Goal: Task Accomplishment & Management: Complete application form

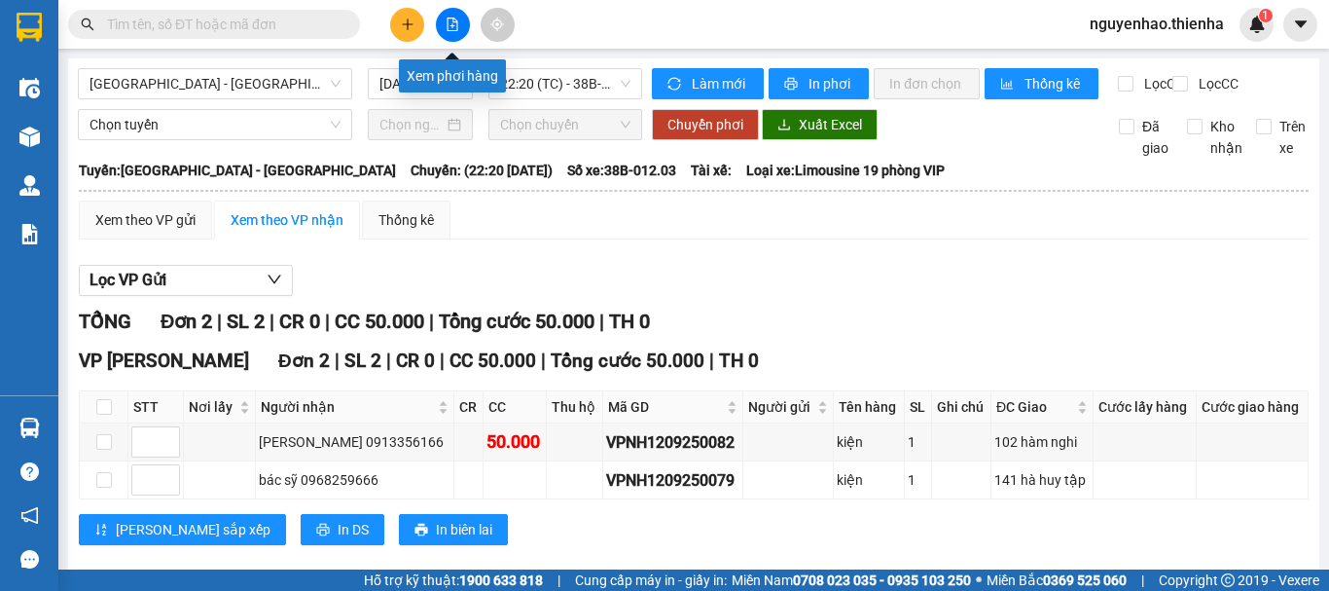
click at [447, 30] on icon "file-add" at bounding box center [453, 25] width 14 height 14
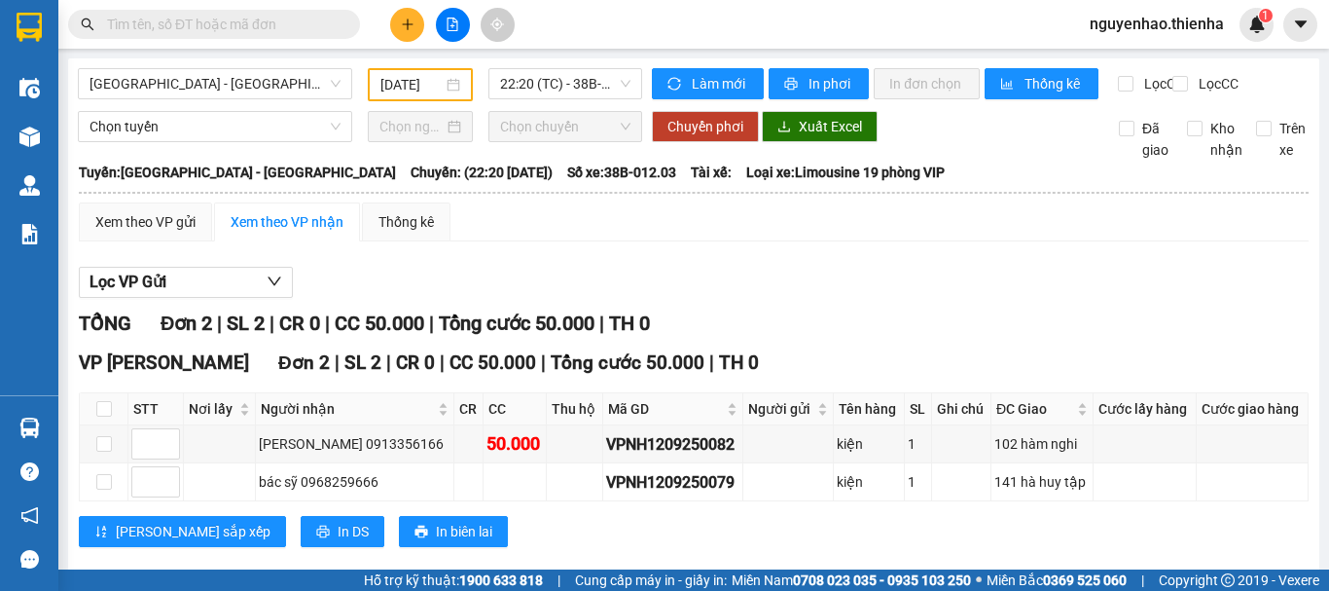
click at [455, 25] on icon "file-add" at bounding box center [453, 25] width 14 height 14
click at [312, 91] on span "[GEOGRAPHIC_DATA] - [GEOGRAPHIC_DATA]" at bounding box center [215, 83] width 251 height 29
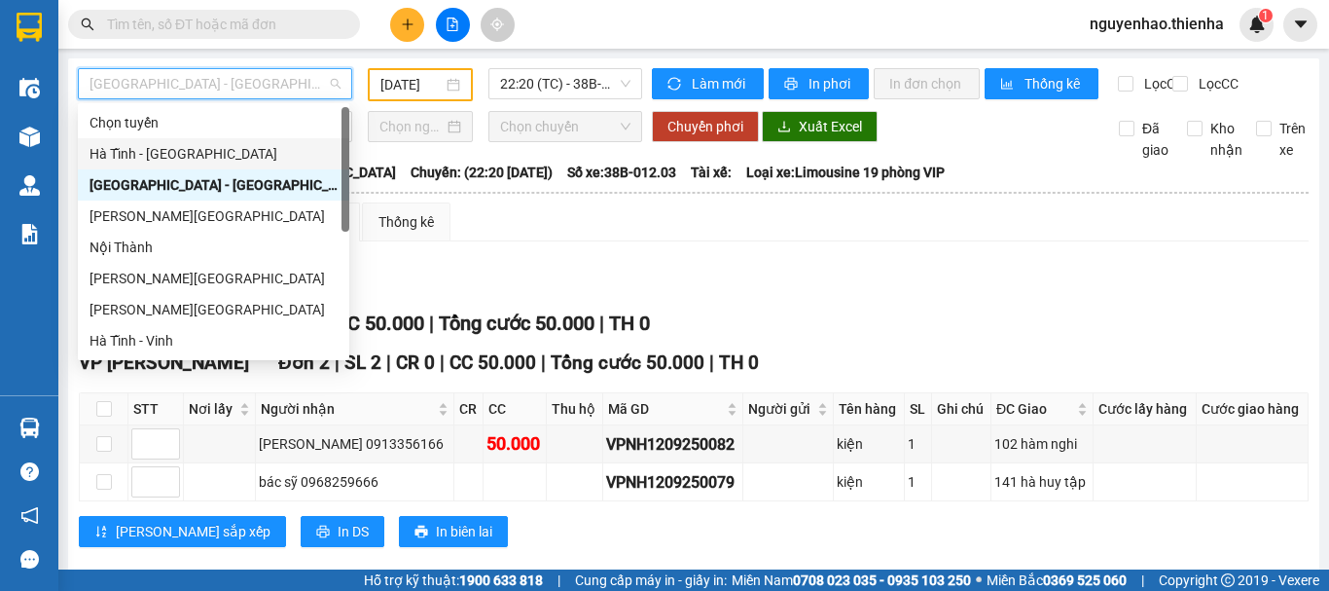
click at [191, 156] on div "Hà Tĩnh - [GEOGRAPHIC_DATA]" at bounding box center [214, 153] width 248 height 21
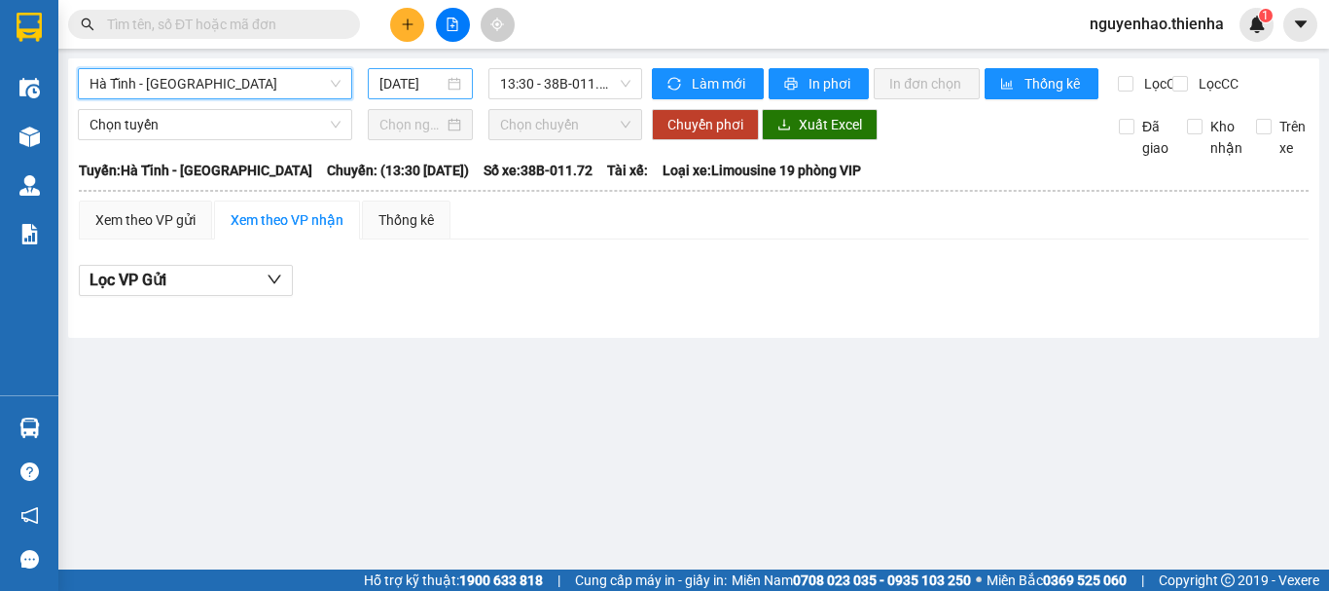
click at [447, 92] on div "[DATE]" at bounding box center [420, 83] width 82 height 21
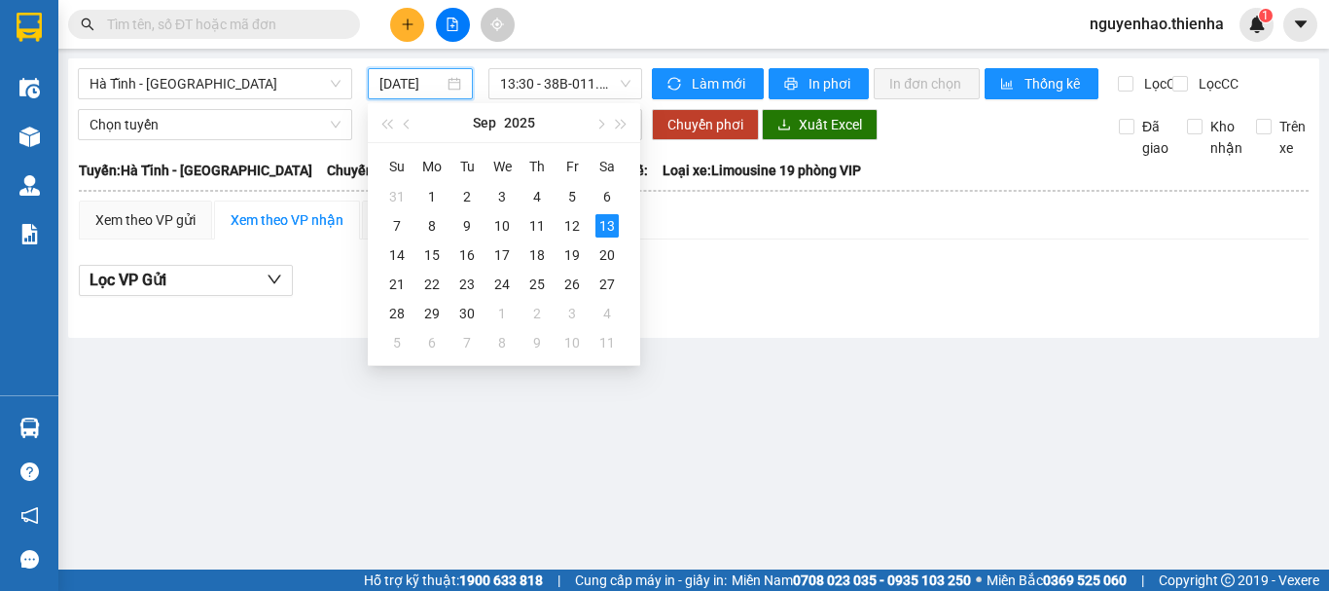
scroll to position [0, 5]
click at [562, 228] on div "12" at bounding box center [571, 225] width 23 height 23
type input "[DATE]"
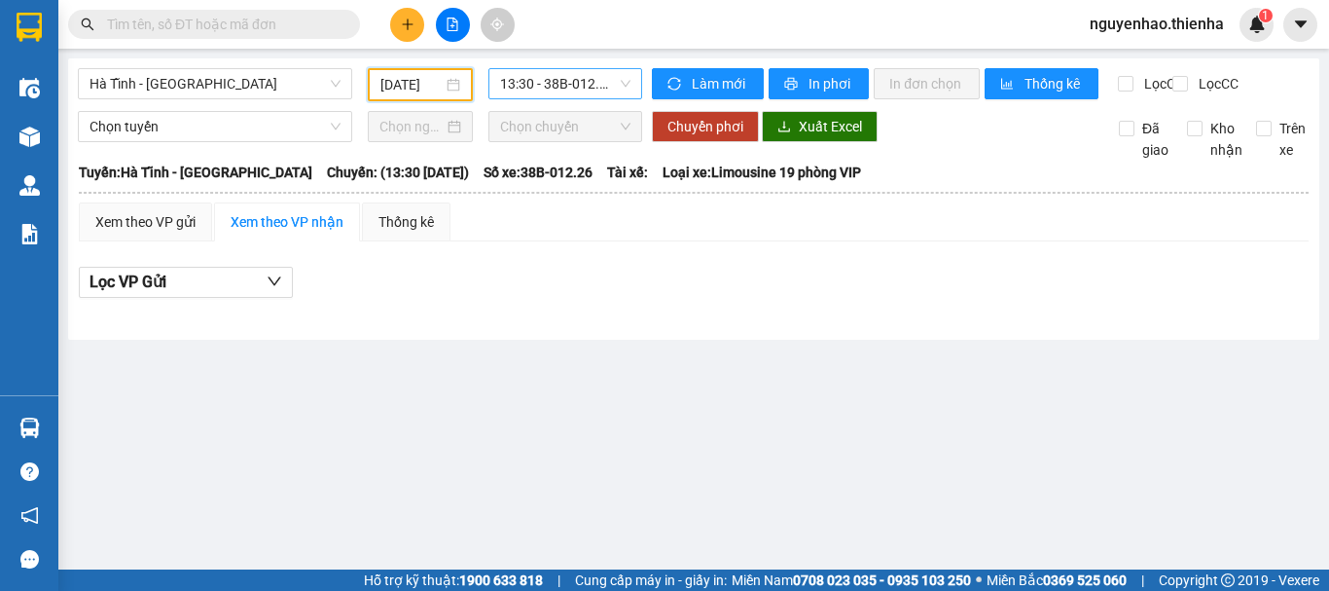
click at [603, 89] on span "13:30 - 38B-012.26" at bounding box center [565, 83] width 130 height 29
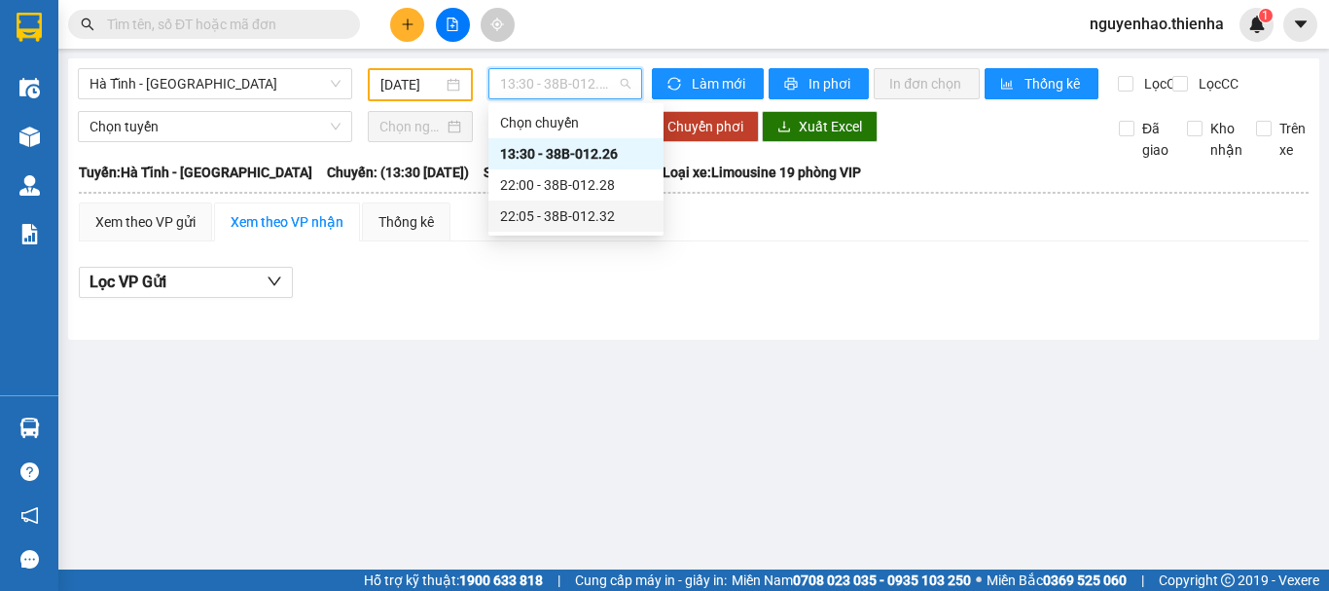
click at [582, 216] on div "22:05 - 38B-012.32" at bounding box center [576, 215] width 152 height 21
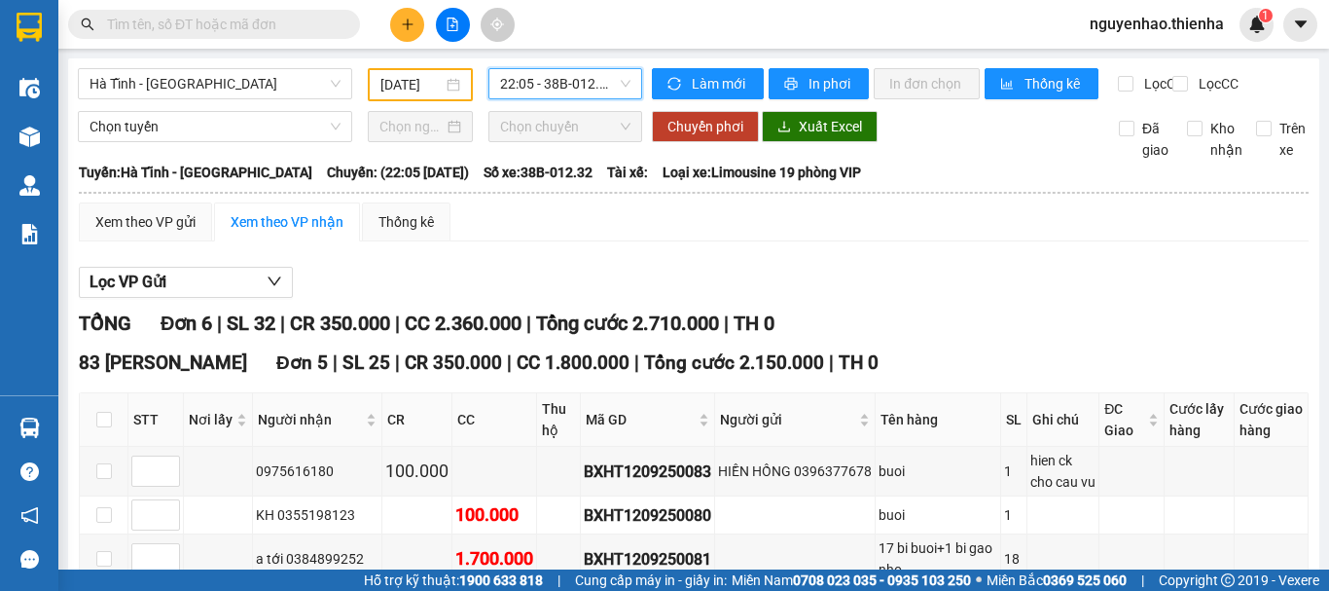
click at [593, 82] on span "22:05 - 38B-012.32" at bounding box center [565, 83] width 130 height 29
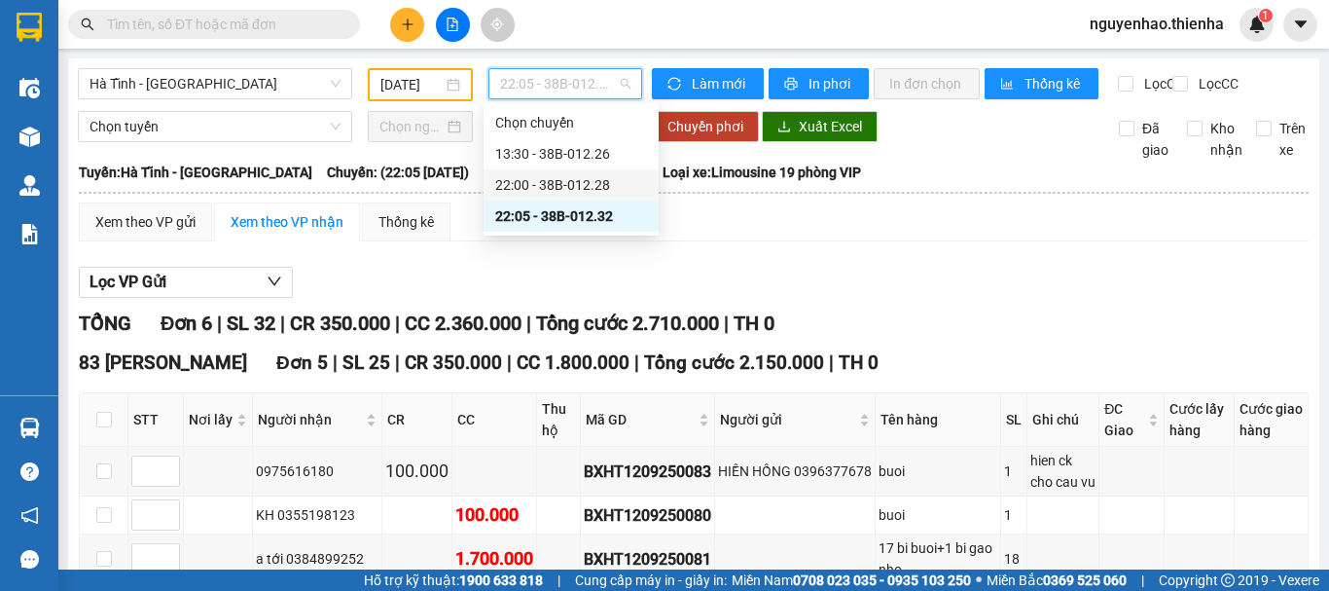
click at [610, 176] on div "22:00 - 38B-012.28" at bounding box center [571, 184] width 152 height 21
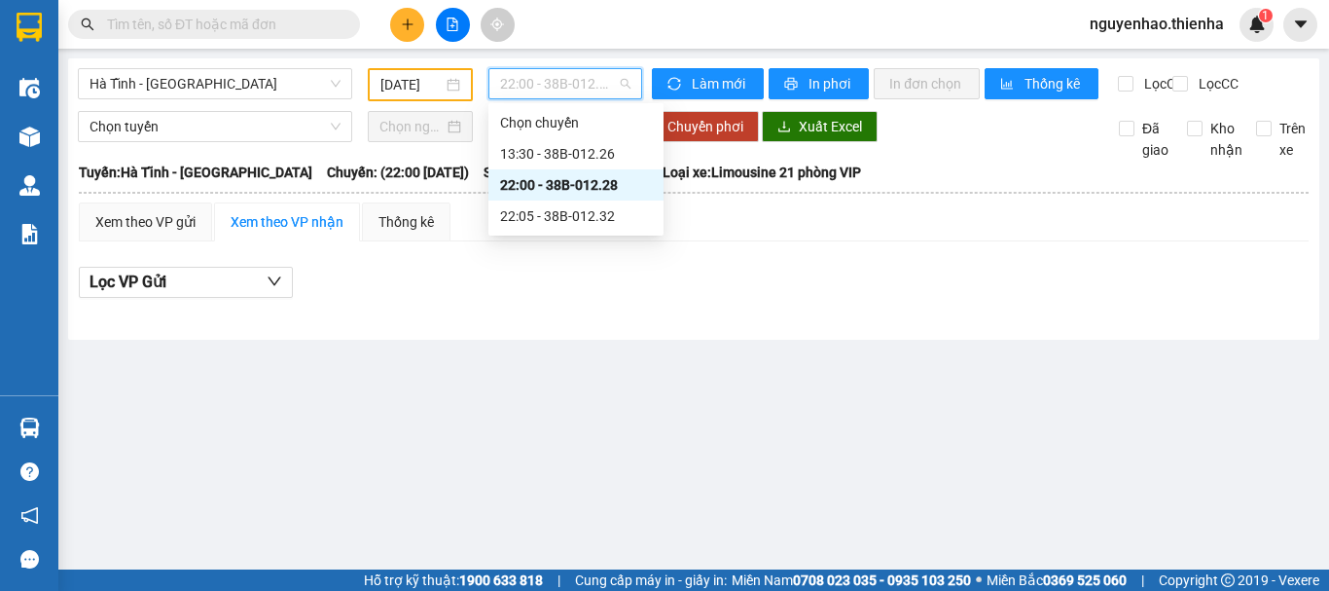
click at [609, 83] on span "22:00 - 38B-012.28" at bounding box center [565, 83] width 130 height 29
click at [570, 214] on div "22:05 - 38B-012.32" at bounding box center [576, 215] width 152 height 21
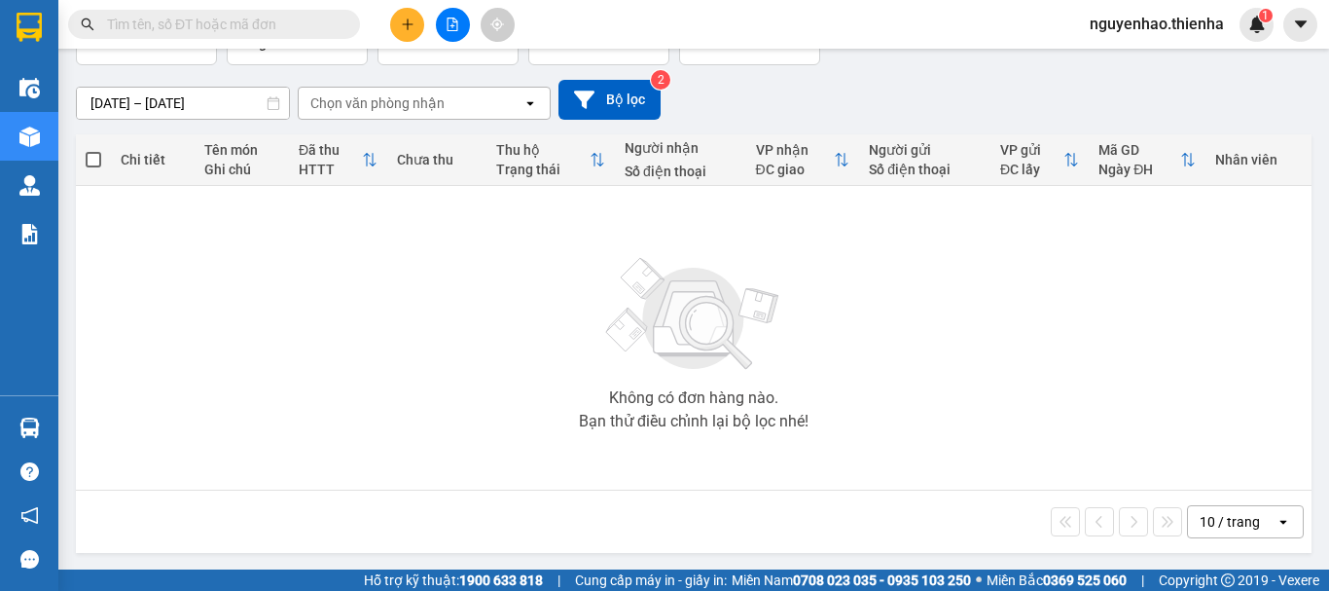
scroll to position [141, 0]
click at [410, 15] on button at bounding box center [407, 25] width 34 height 34
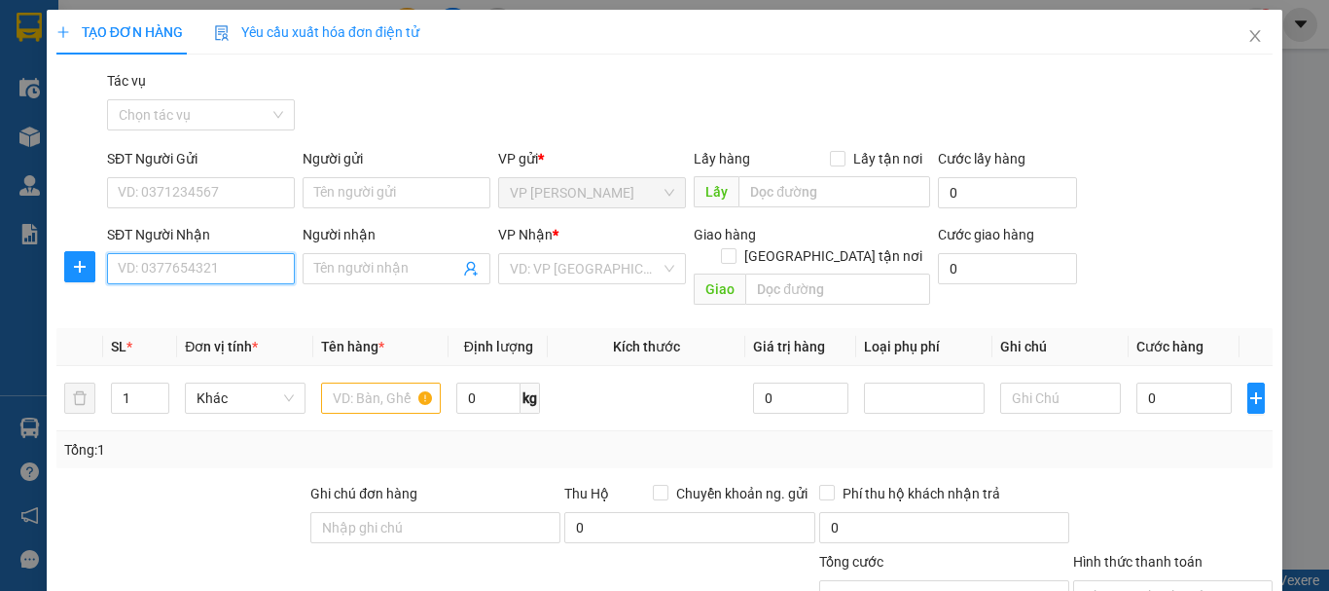
drag, startPoint x: 196, startPoint y: 271, endPoint x: 1328, endPoint y: 136, distance: 1140.6
click at [196, 269] on input "SĐT Người Nhận" at bounding box center [201, 268] width 188 height 31
type input "0963782246"
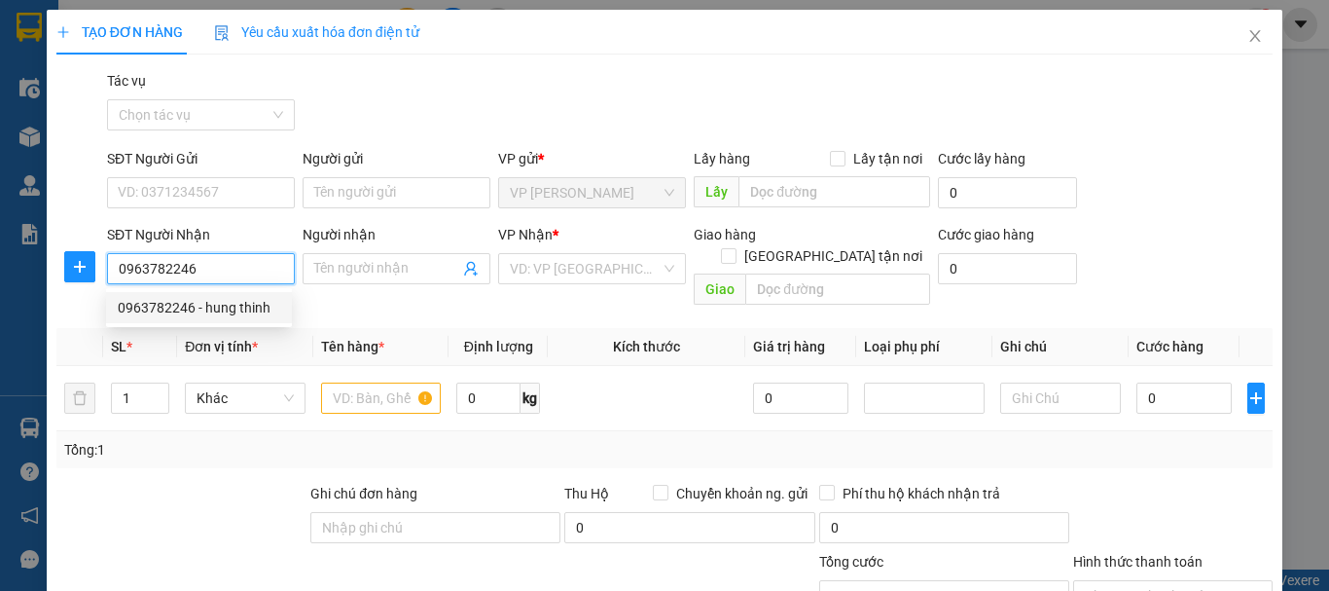
click at [214, 310] on div "0963782246 - hung thinh" at bounding box center [199, 307] width 163 height 21
type input "hung thinh"
checkbox input "true"
type input "450 trần phú"
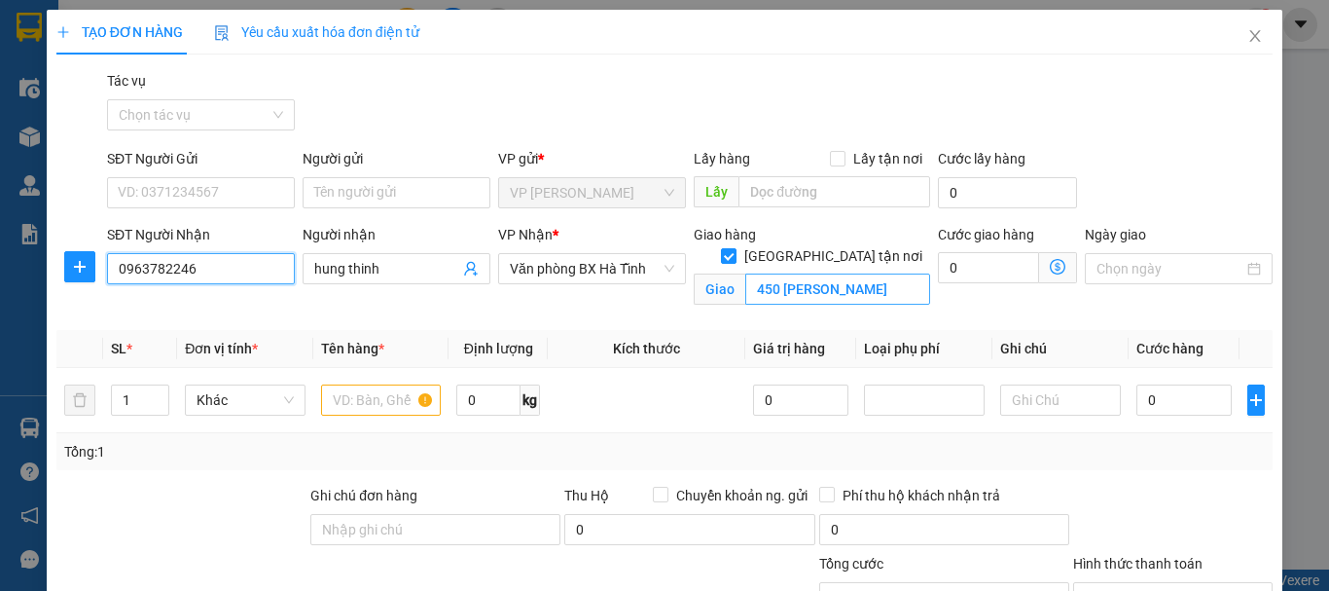
type input "0963782246"
click at [879, 273] on input "450 trần phú" at bounding box center [837, 288] width 185 height 31
type input "102 hàm nghi"
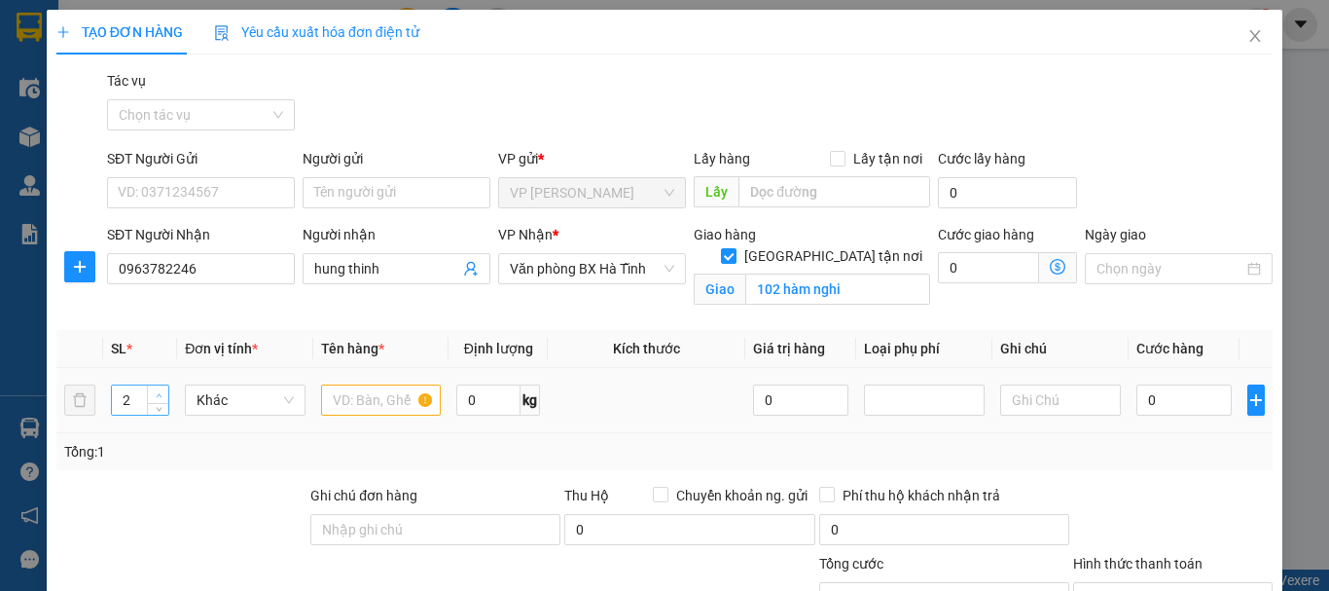
click at [161, 387] on span "Increase Value" at bounding box center [157, 394] width 21 height 18
type input "4"
click at [161, 387] on span "Increase Value" at bounding box center [157, 394] width 21 height 18
click at [354, 397] on input "text" at bounding box center [381, 399] width 121 height 31
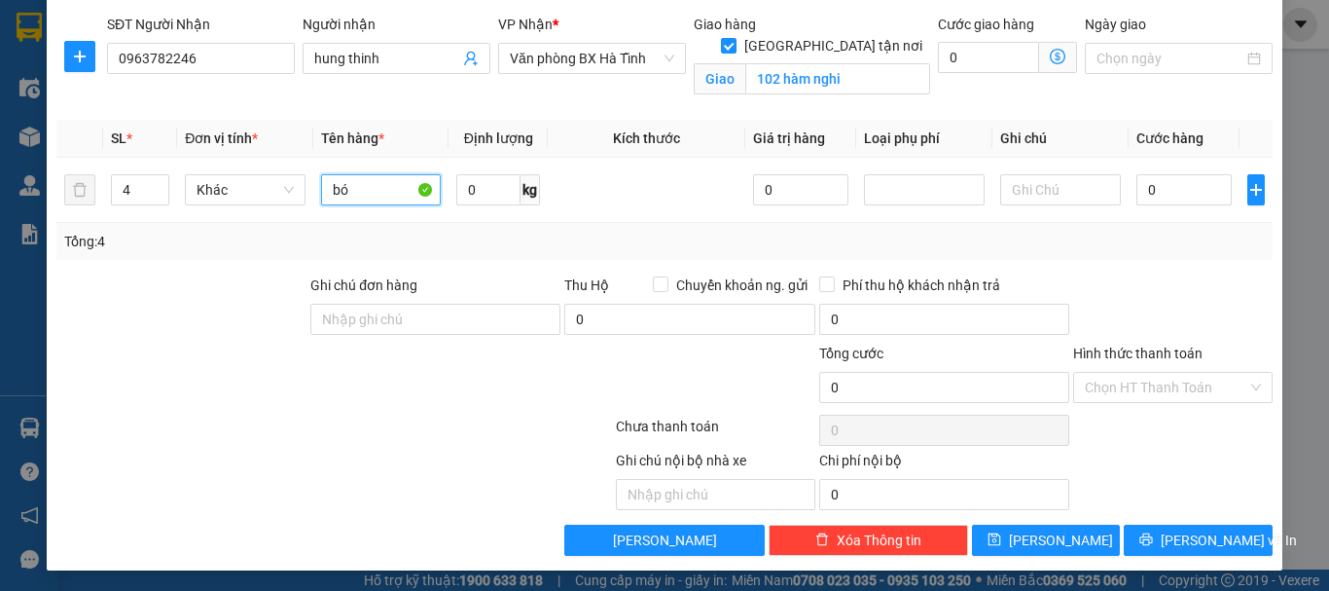
scroll to position [213, 0]
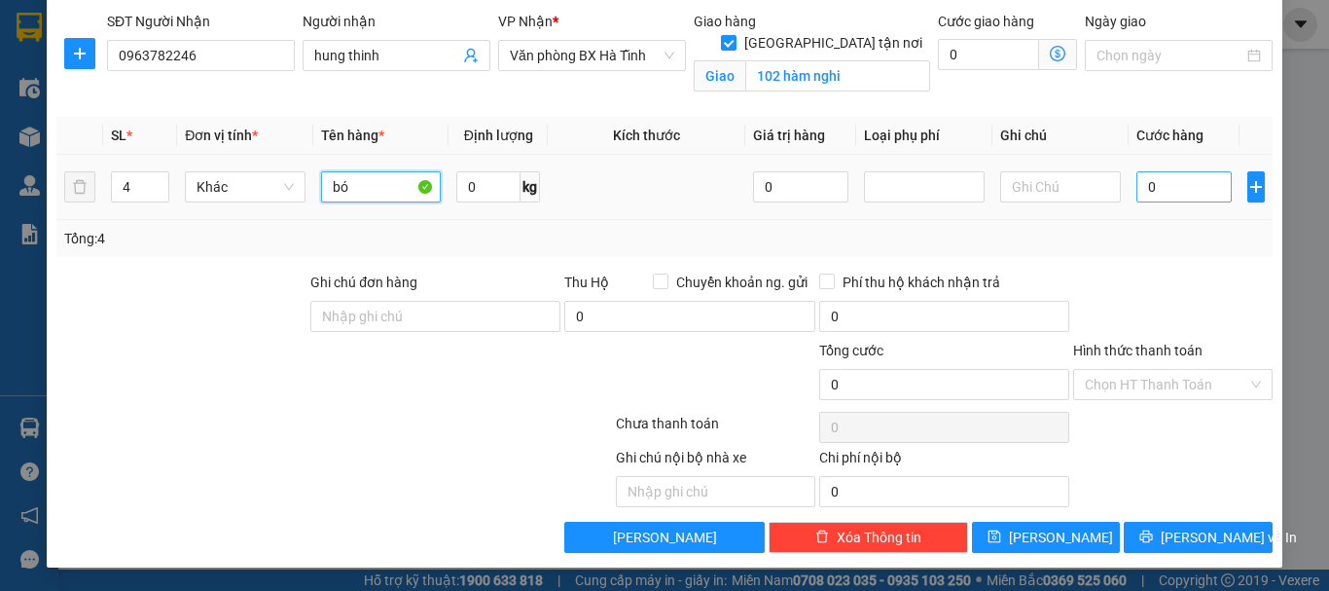
type input "bó"
click at [1166, 186] on input "0" at bounding box center [1184, 186] width 95 height 31
type input "5"
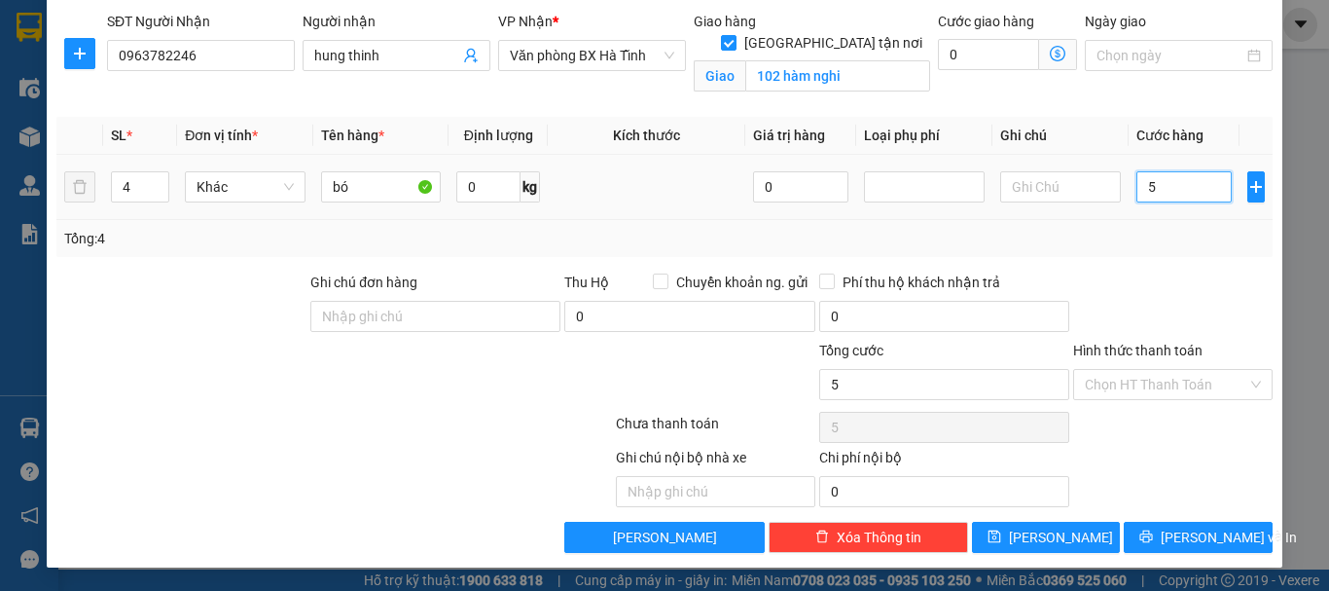
type input "0"
type input "02"
type input "2"
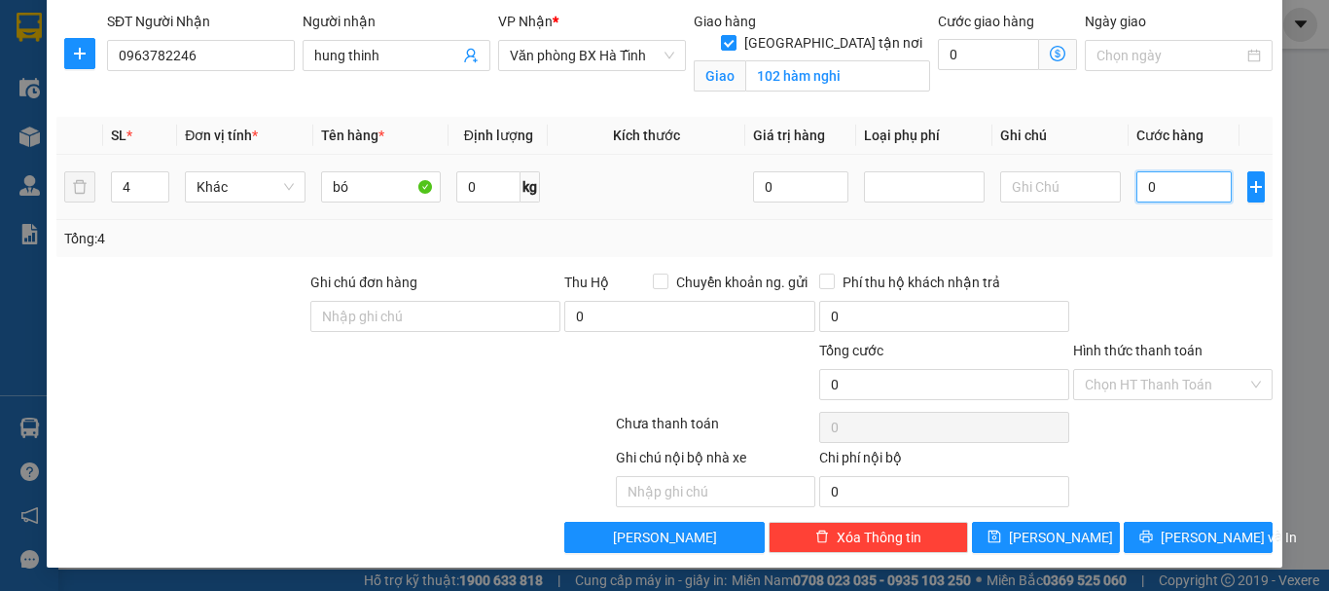
type input "2"
type input "0"
click at [1137, 187] on input "0" at bounding box center [1184, 186] width 95 height 31
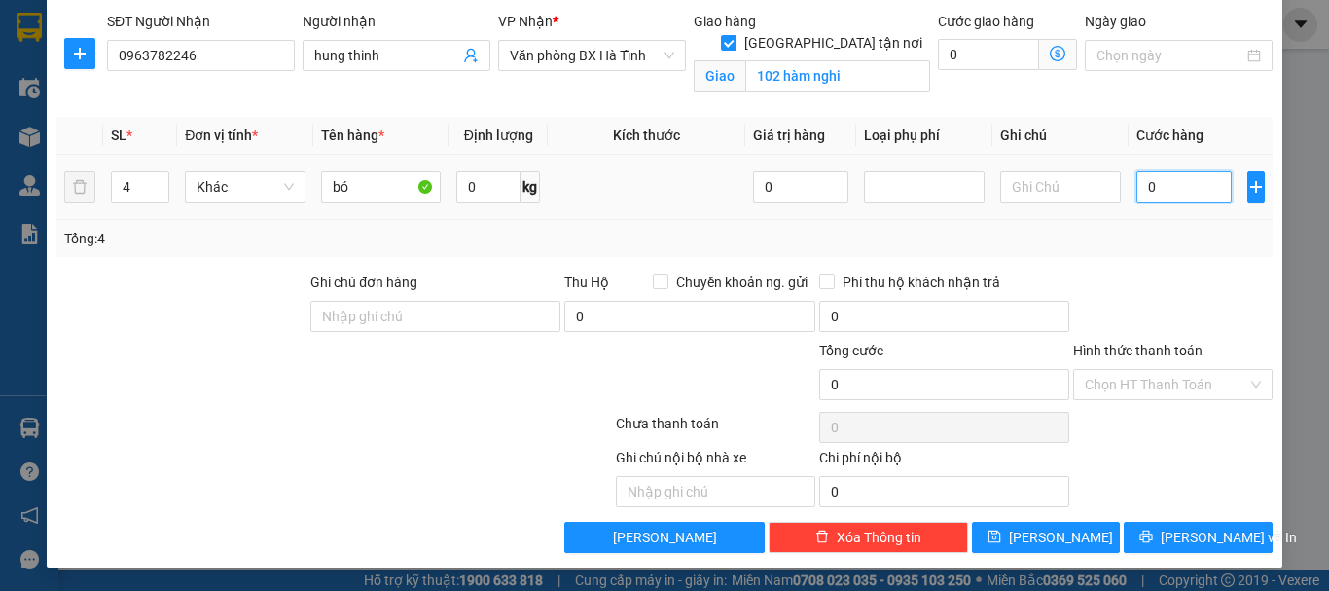
type input "20"
type input "200"
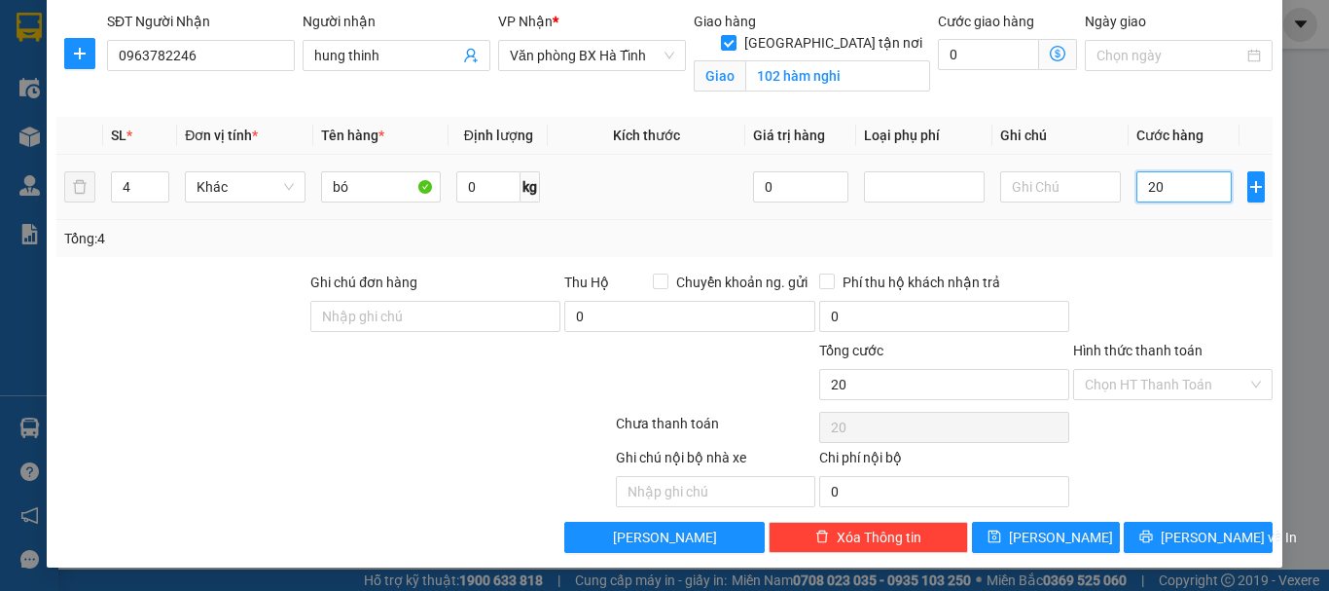
type input "200"
type input "2.000"
type input "20.000"
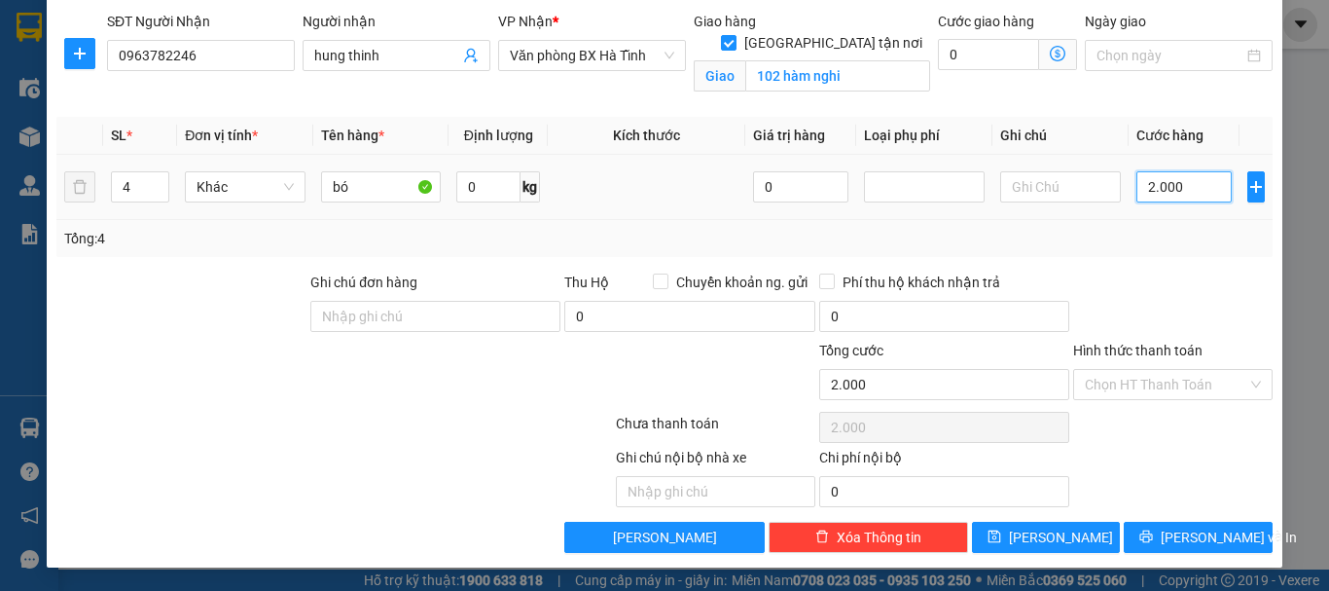
type input "20.000"
type input "200.000"
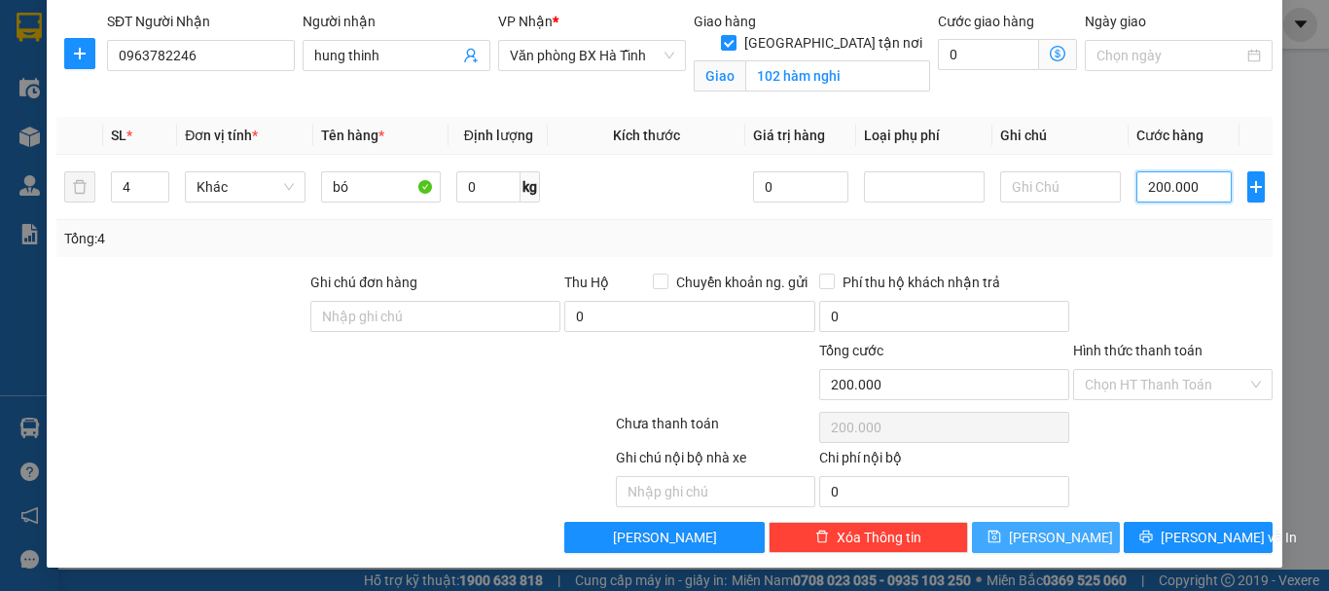
type input "200.000"
click at [1044, 542] on span "Lưu" at bounding box center [1061, 536] width 104 height 21
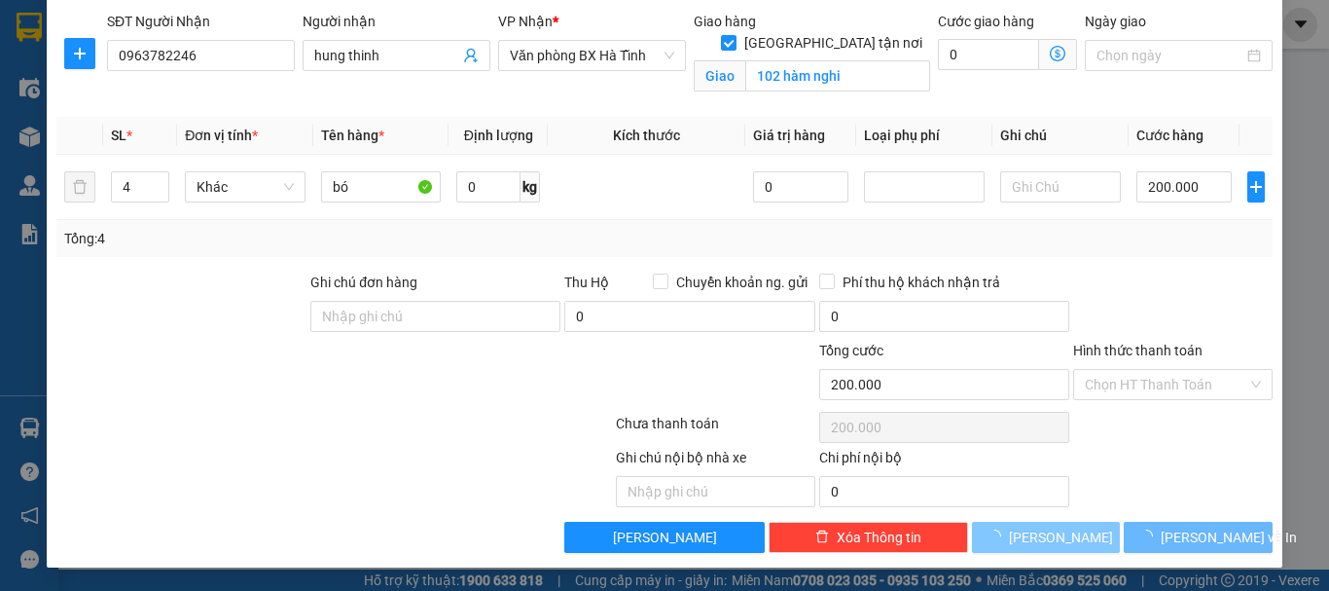
checkbox input "false"
type input "1"
type input "0"
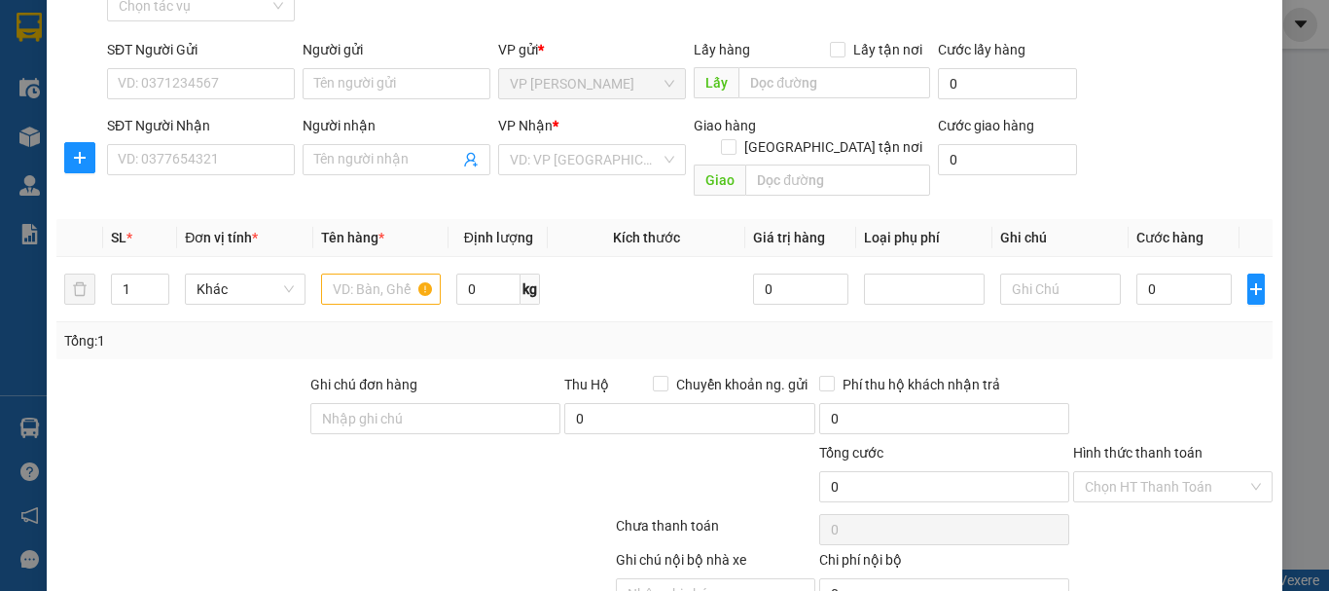
scroll to position [0, 0]
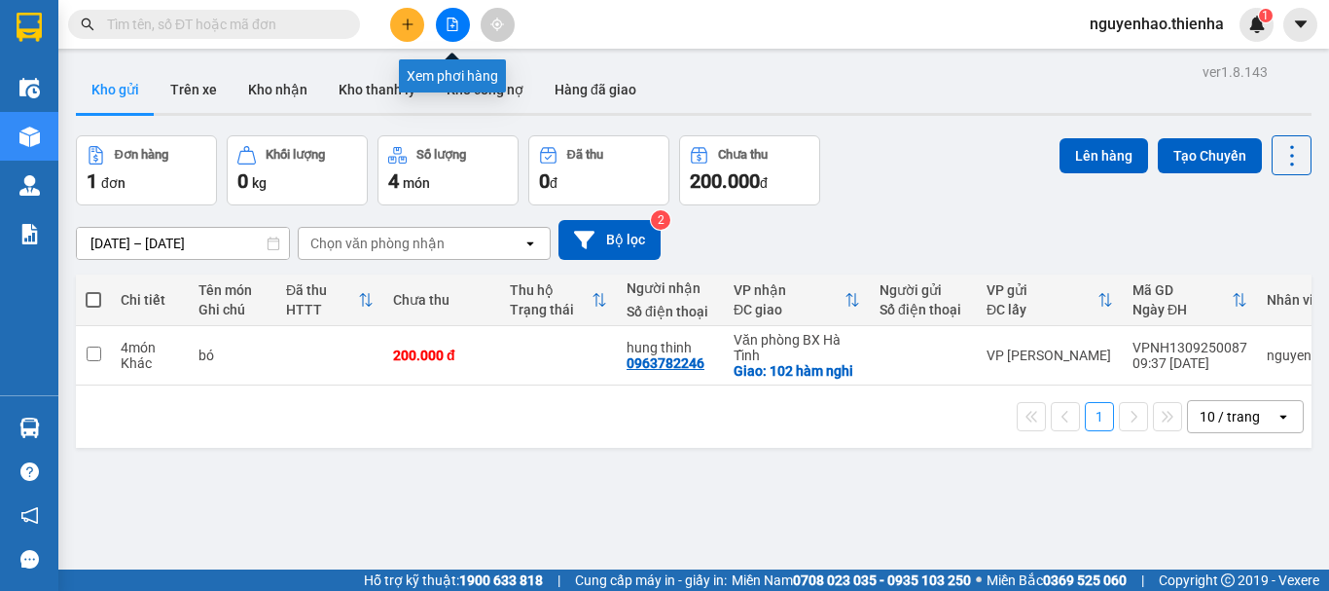
click at [447, 24] on icon "file-add" at bounding box center [453, 25] width 14 height 14
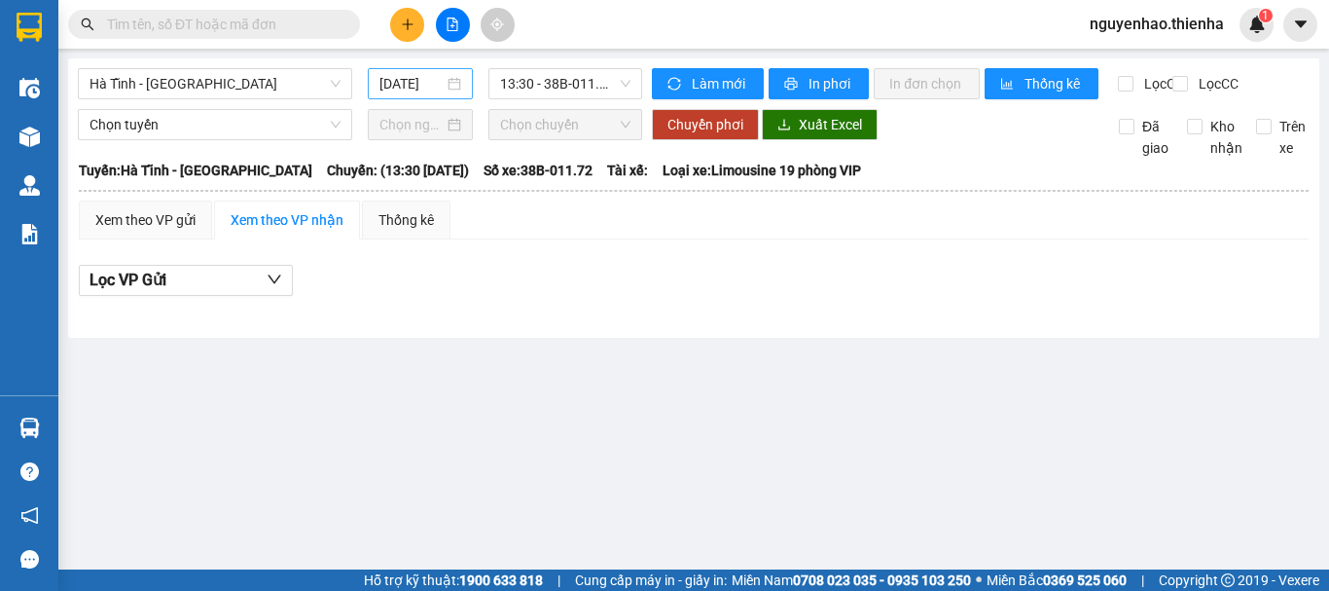
click at [448, 88] on div "[DATE]" at bounding box center [420, 83] width 82 height 21
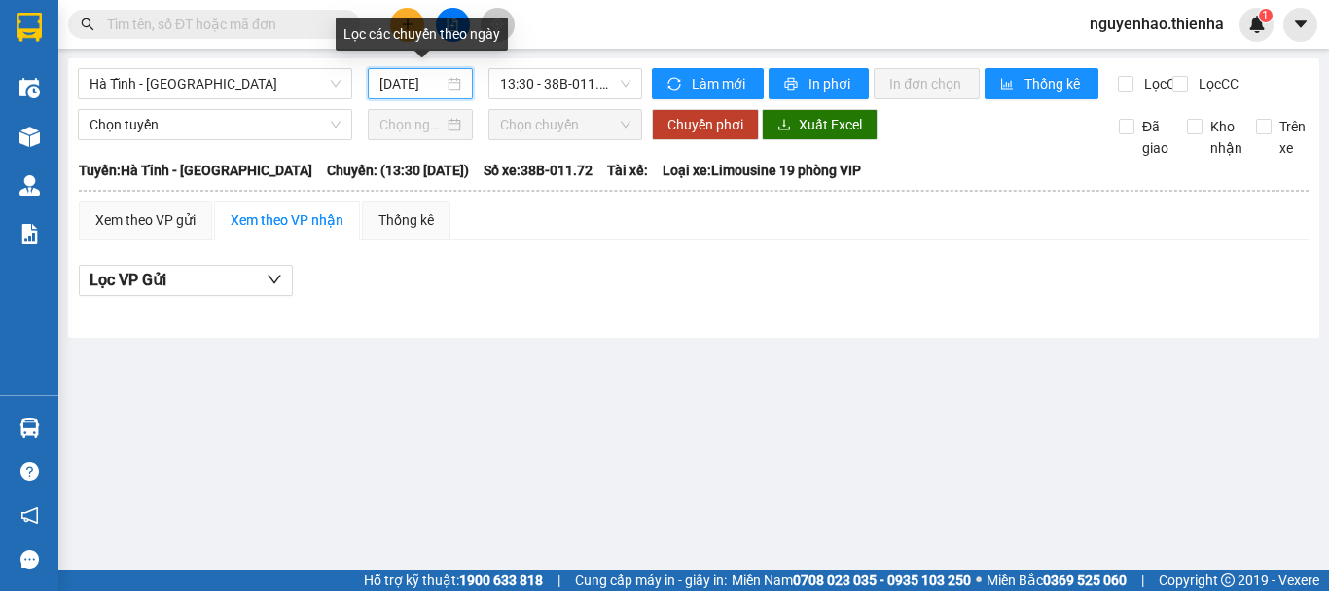
scroll to position [0, 5]
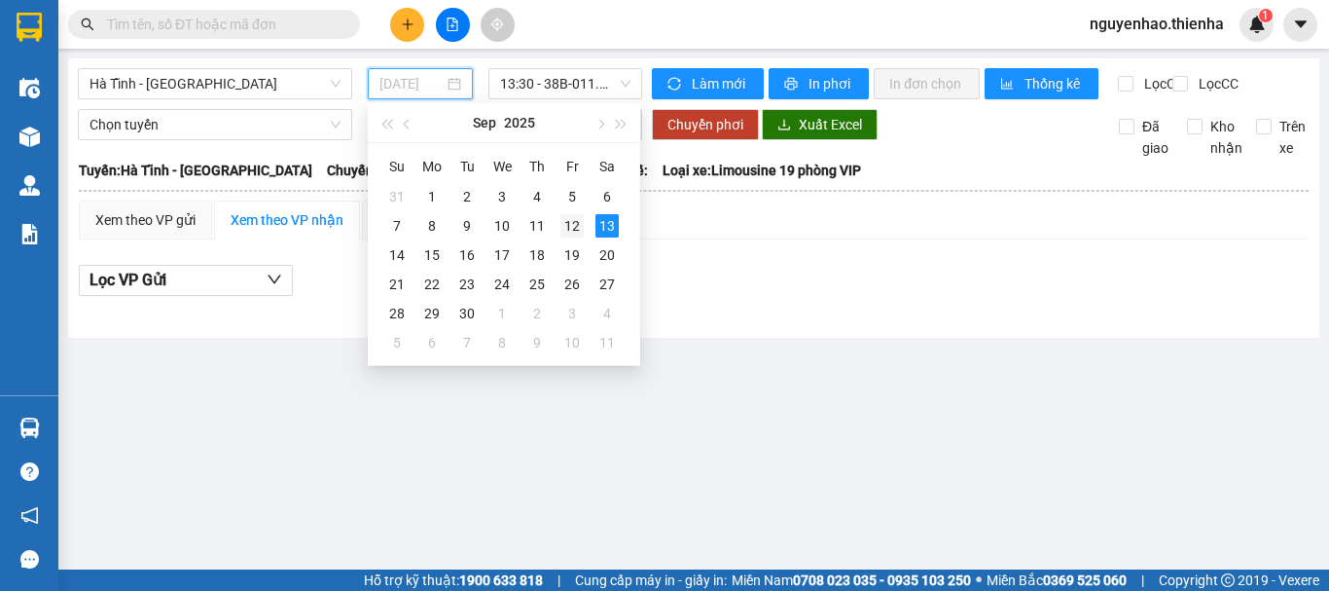
click at [572, 227] on div "12" at bounding box center [571, 225] width 23 height 23
type input "[DATE]"
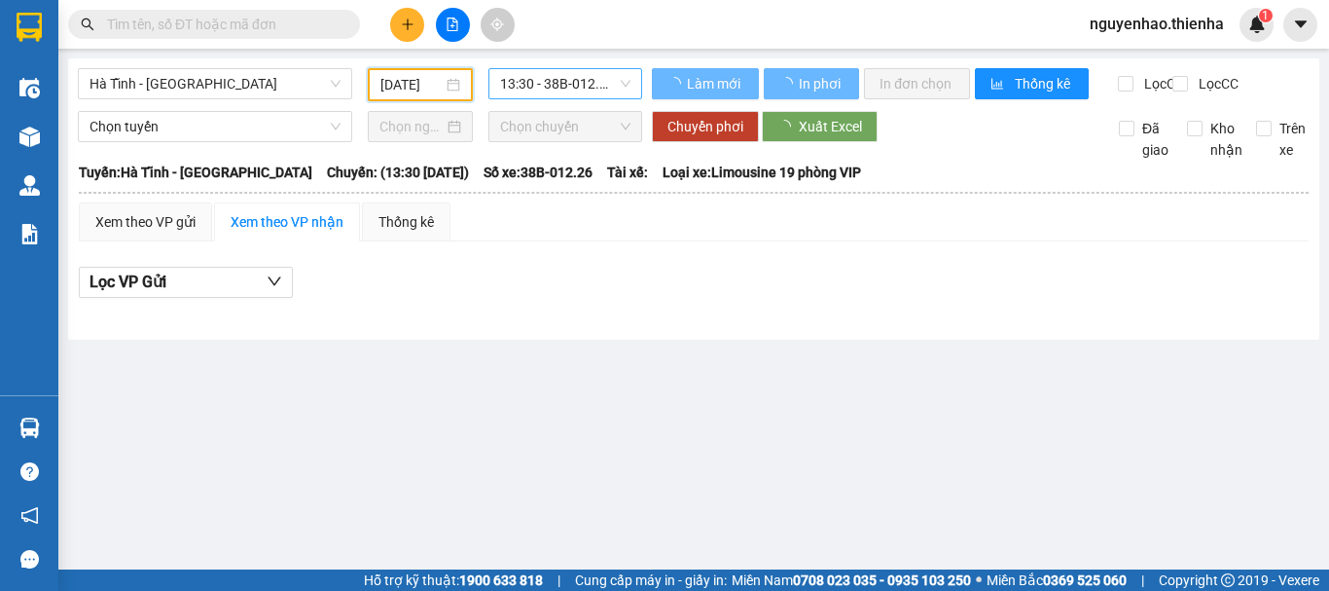
click at [575, 82] on span "13:30 - 38B-012.26" at bounding box center [565, 83] width 130 height 29
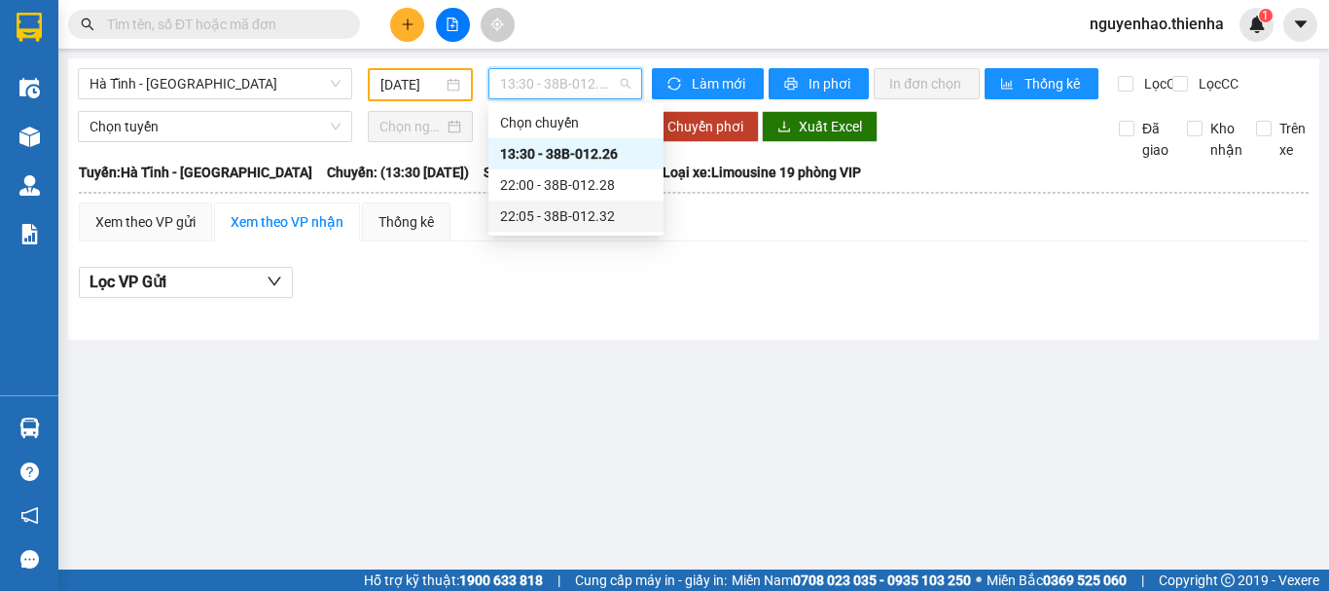
click at [574, 213] on div "22:05 - 38B-012.32" at bounding box center [576, 215] width 152 height 21
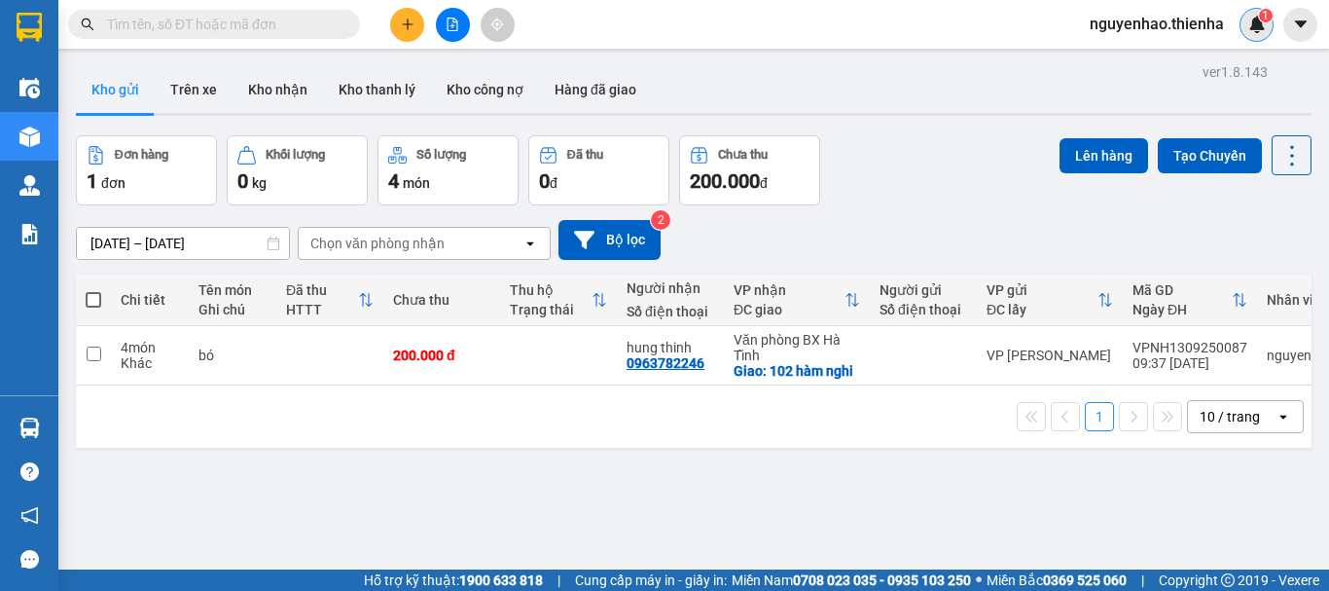
click at [1264, 25] on img at bounding box center [1257, 25] width 18 height 18
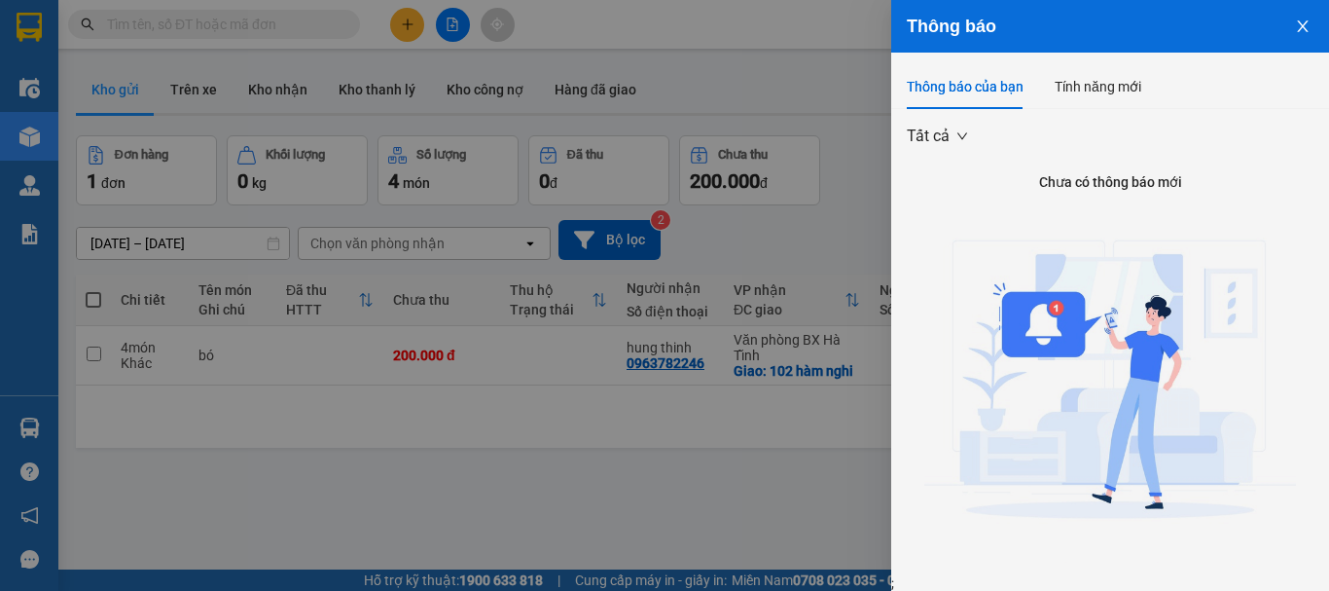
click at [1295, 24] on icon "close" at bounding box center [1303, 26] width 16 height 16
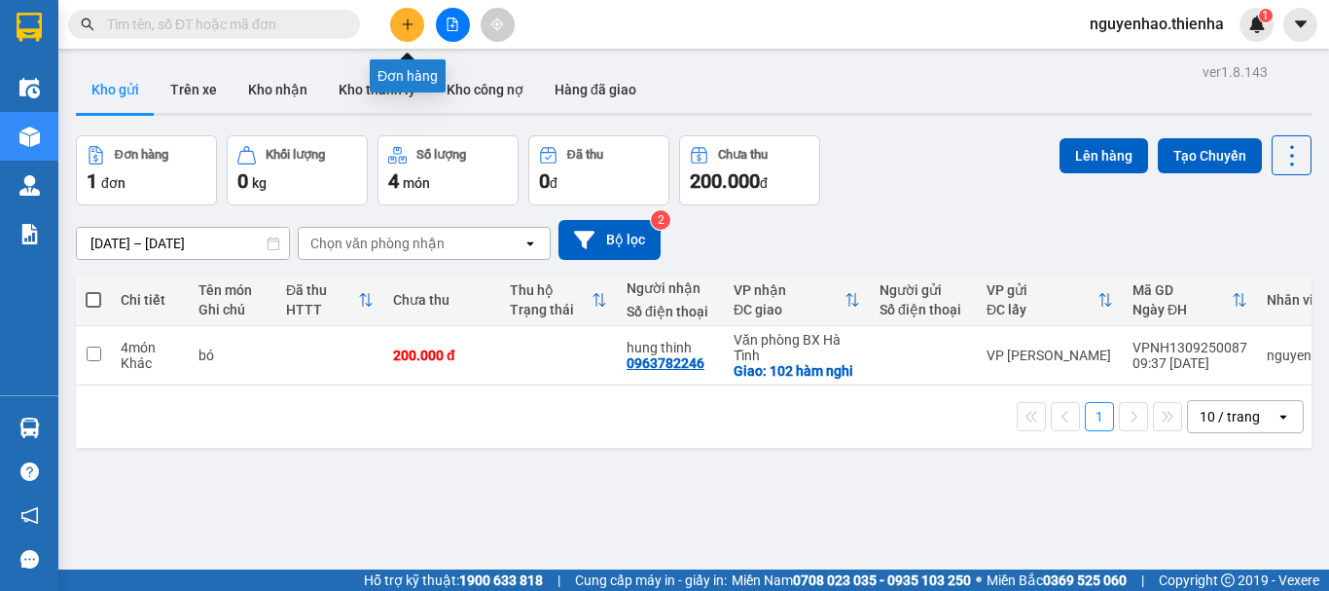
click at [416, 24] on button at bounding box center [407, 25] width 34 height 34
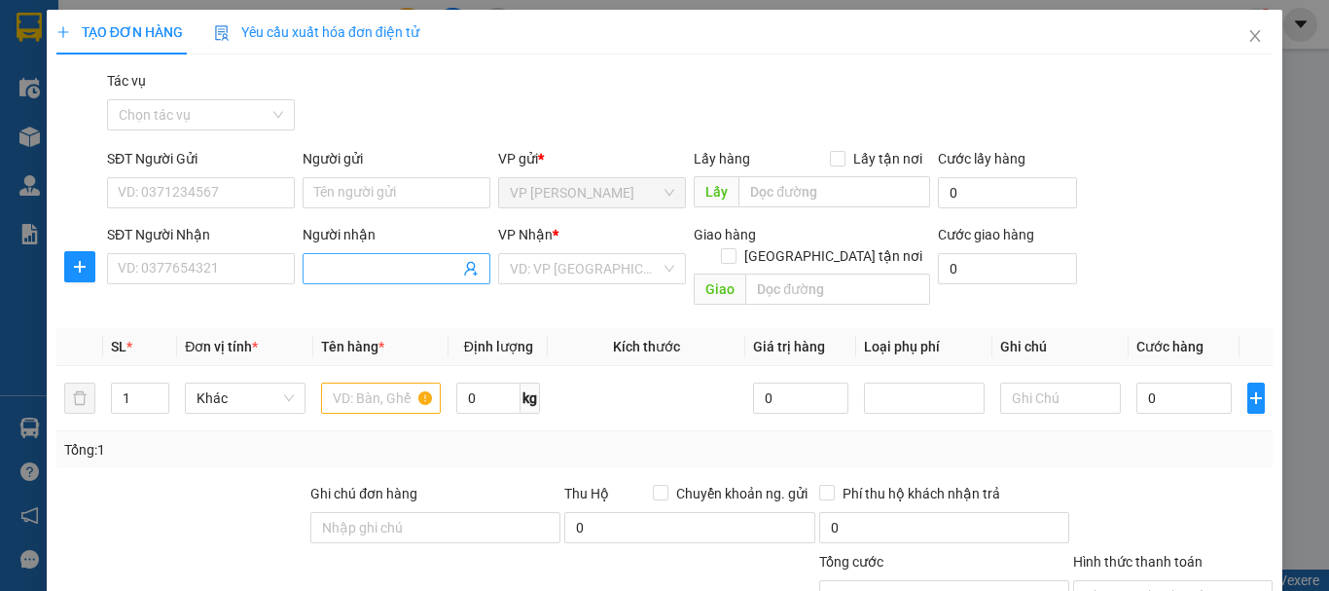
click at [473, 266] on icon "user-add" at bounding box center [471, 269] width 16 height 16
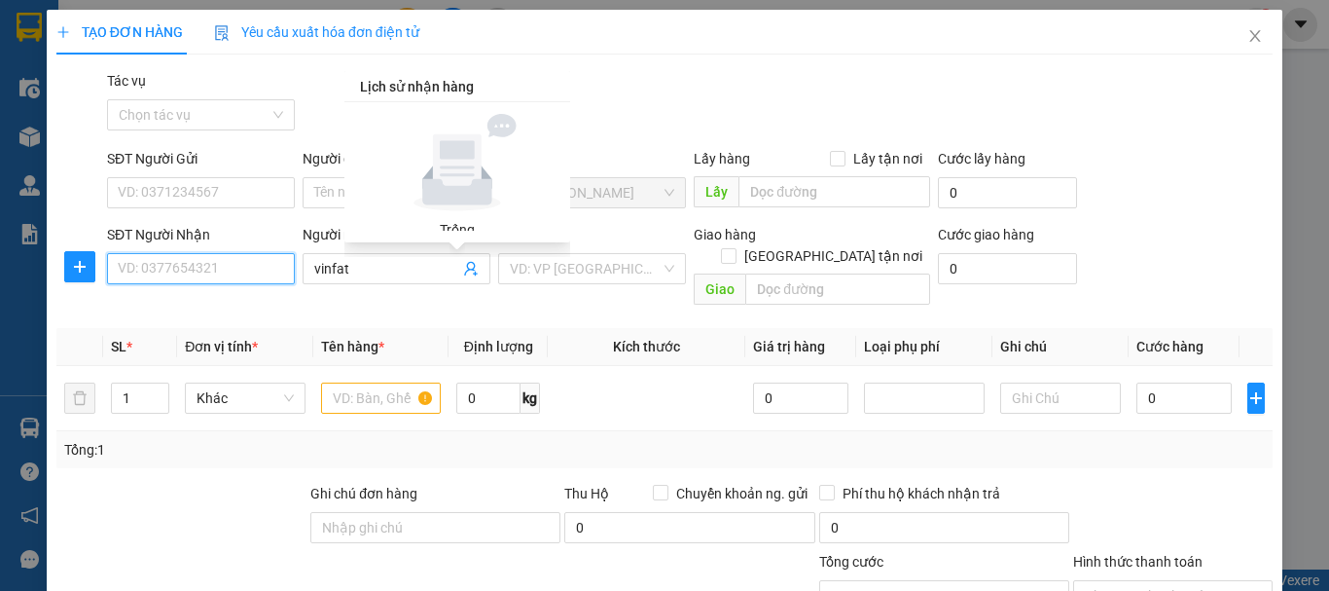
click at [162, 270] on input "SĐT Người Nhận" at bounding box center [201, 268] width 188 height 31
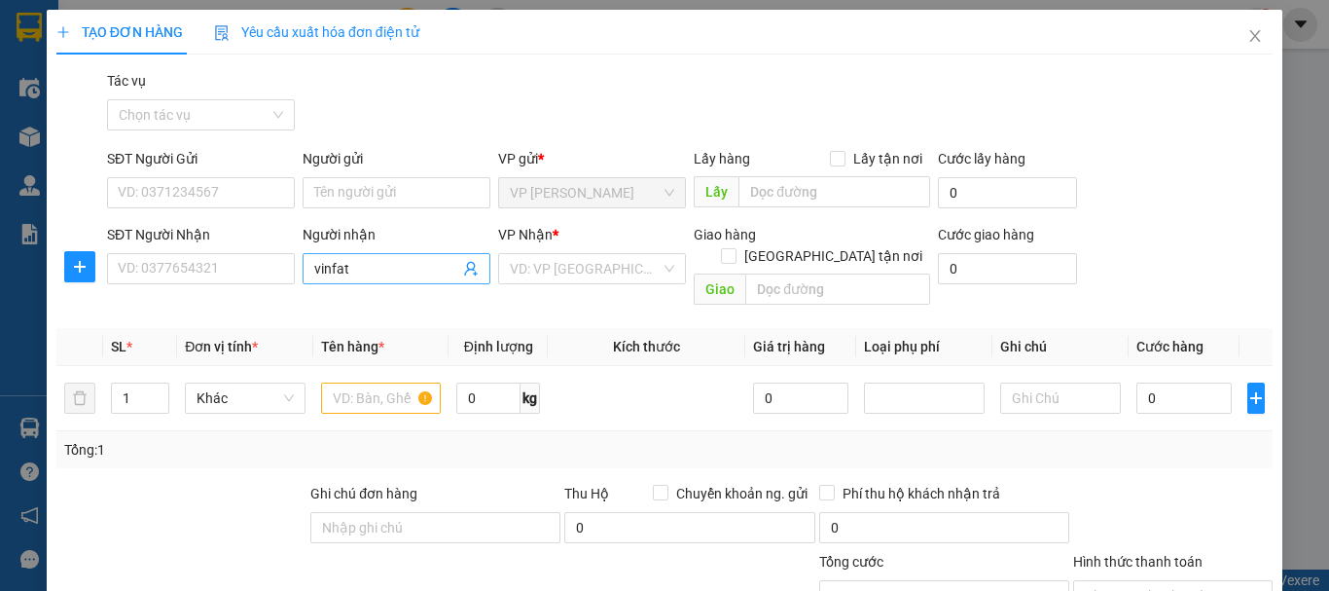
click at [366, 267] on input "vinfat" at bounding box center [386, 268] width 145 height 21
type input "v"
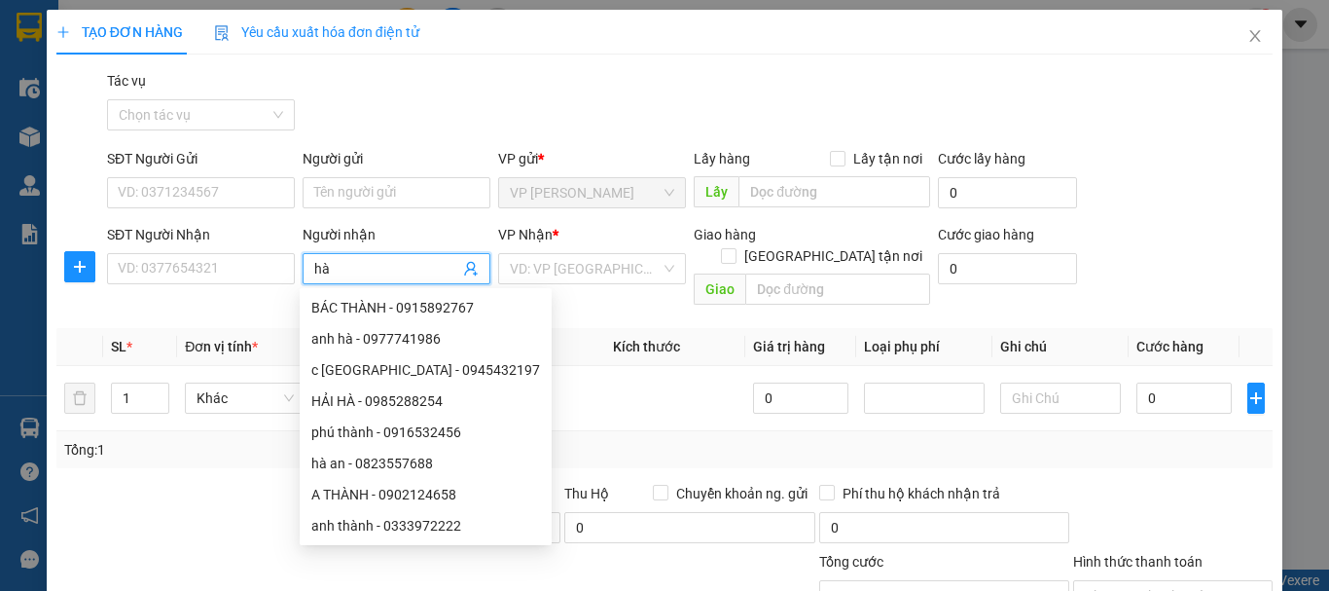
type input "h"
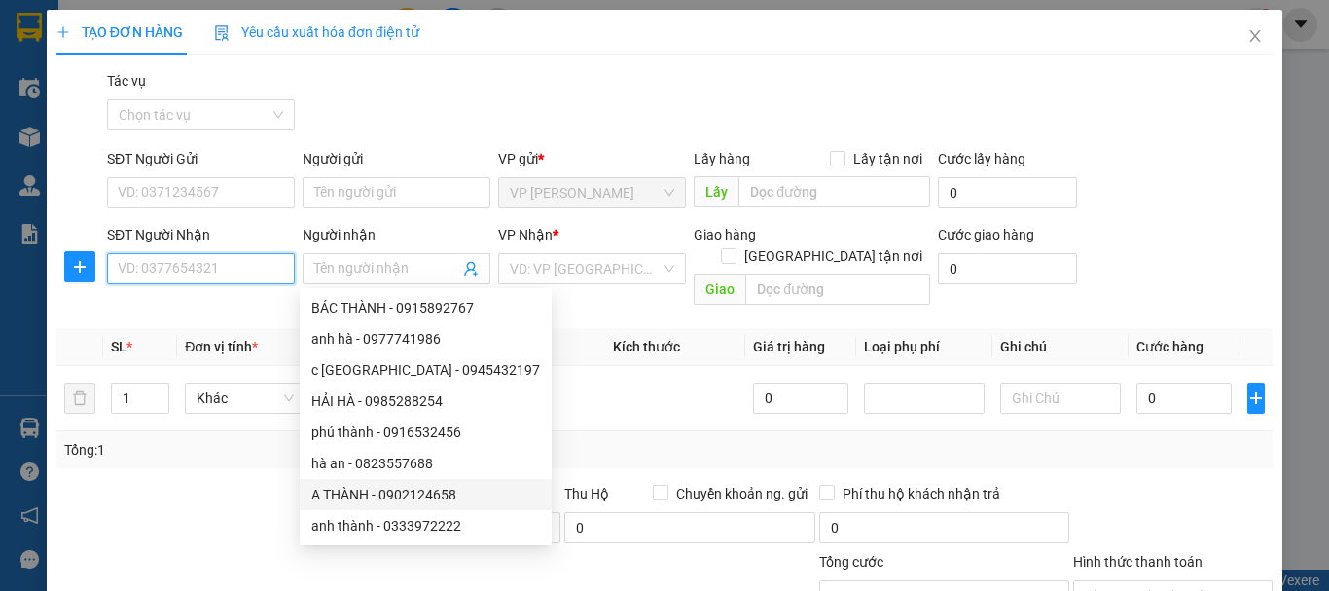
click at [200, 258] on input "SĐT Người Nhận" at bounding box center [201, 268] width 188 height 31
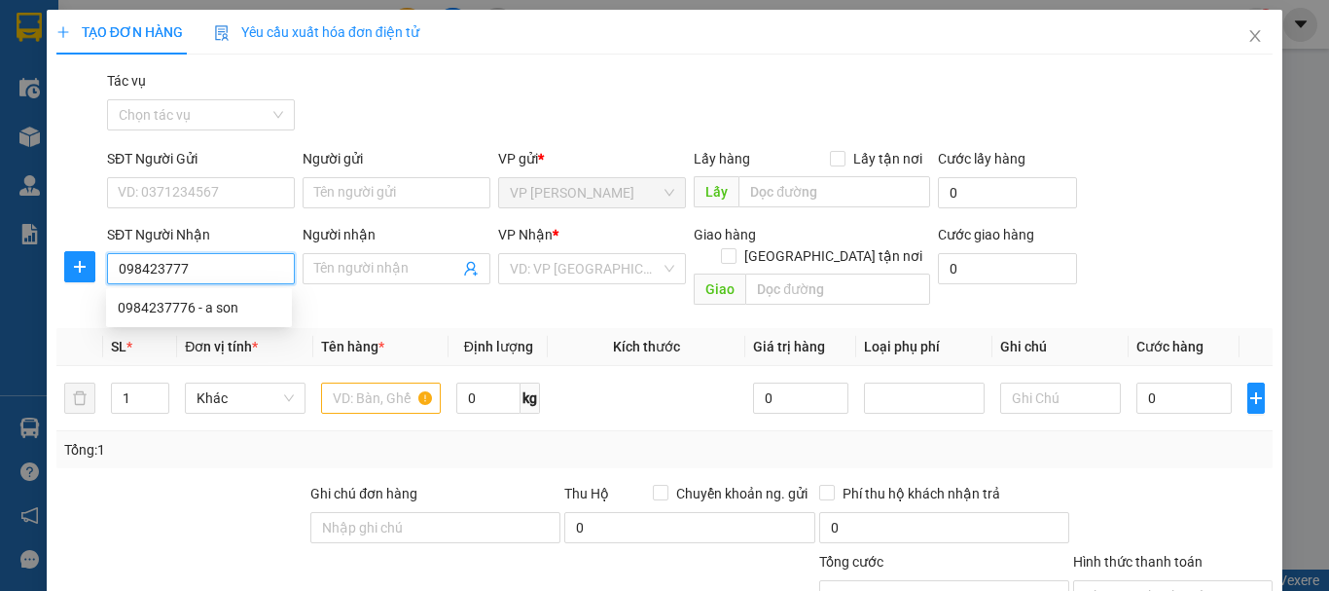
type input "0984237776"
click at [151, 310] on div "0984237776 - a son" at bounding box center [199, 307] width 163 height 21
type input "a son"
checkbox input "true"
type input "24-26 phan đình phùng"
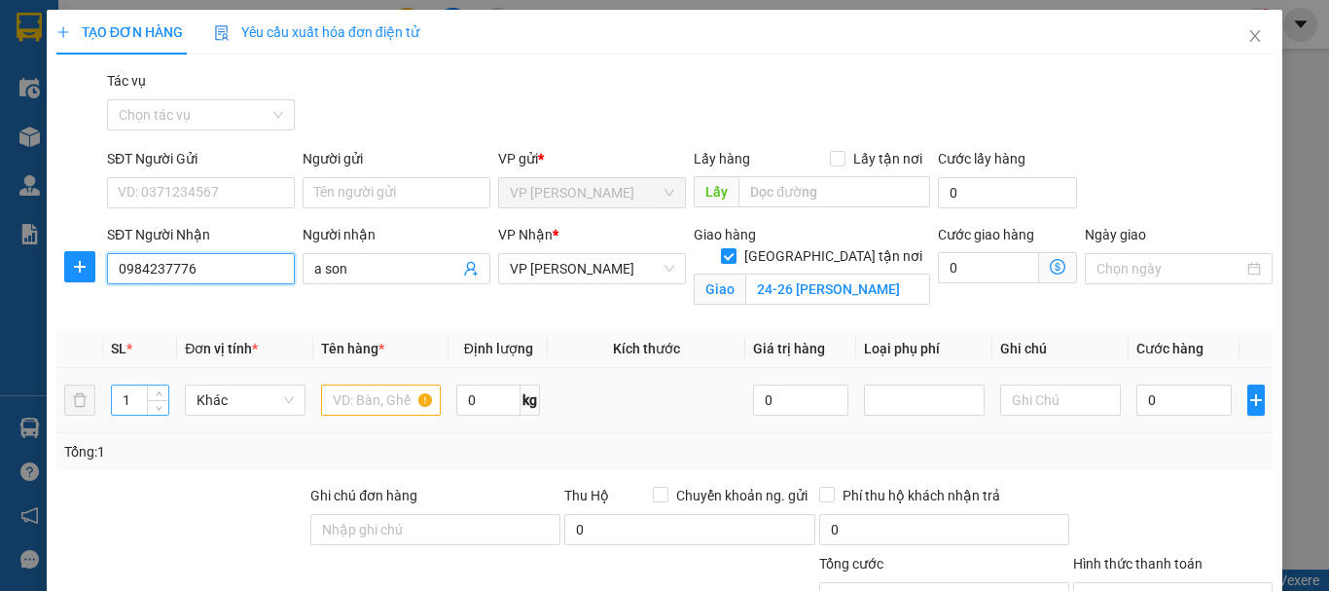
type input "0984237776"
drag, startPoint x: 144, startPoint y: 404, endPoint x: 1328, endPoint y: 155, distance: 1210.1
click at [147, 404] on div "1" at bounding box center [140, 399] width 58 height 31
type input "16"
click at [349, 401] on input "text" at bounding box center [381, 399] width 121 height 31
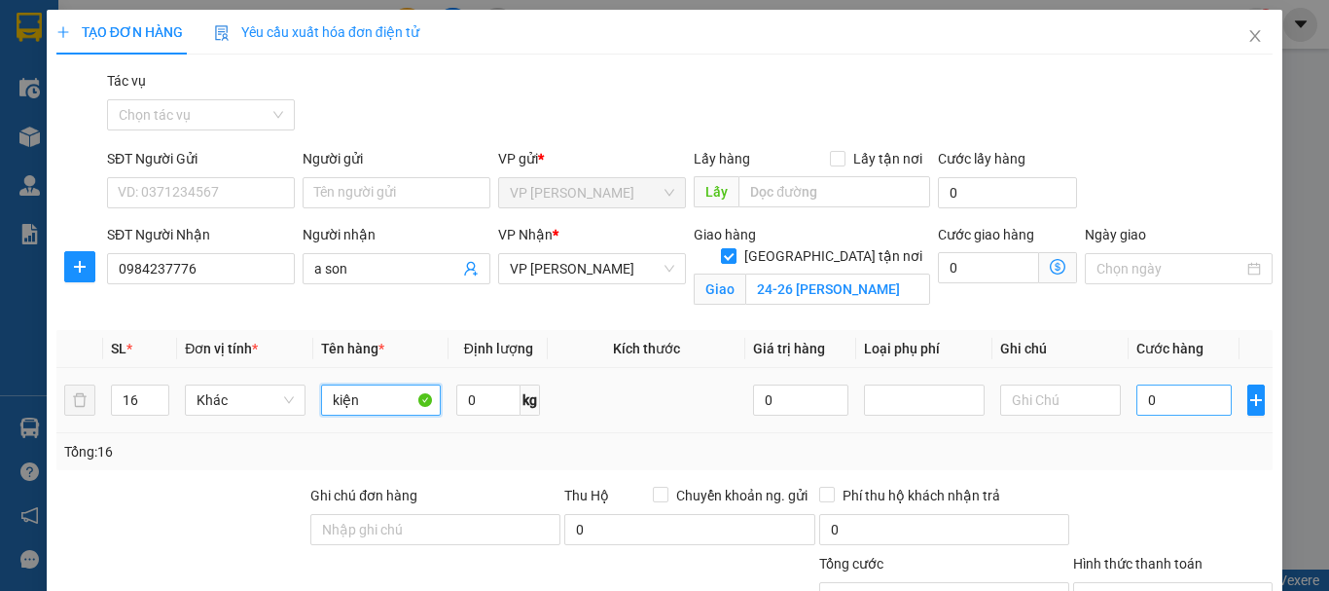
type input "kiện"
click at [1154, 396] on input "0" at bounding box center [1184, 399] width 95 height 31
type input "6"
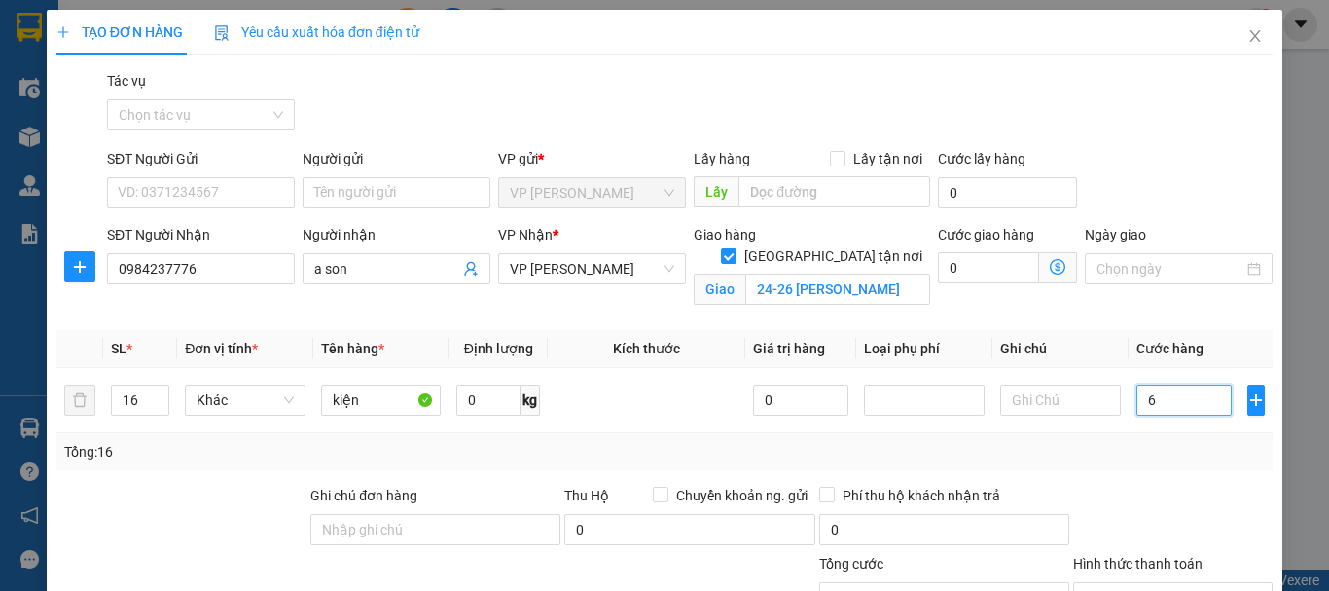
type input "64"
type input "640"
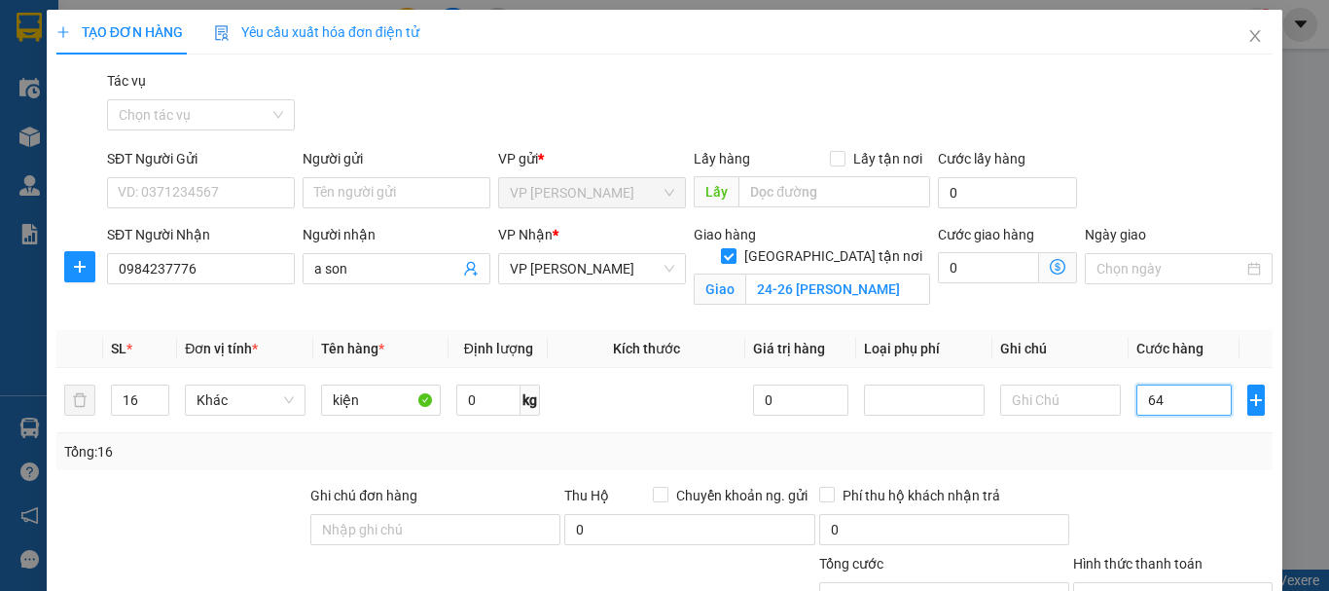
type input "640"
type input "6.400"
type input "64.000"
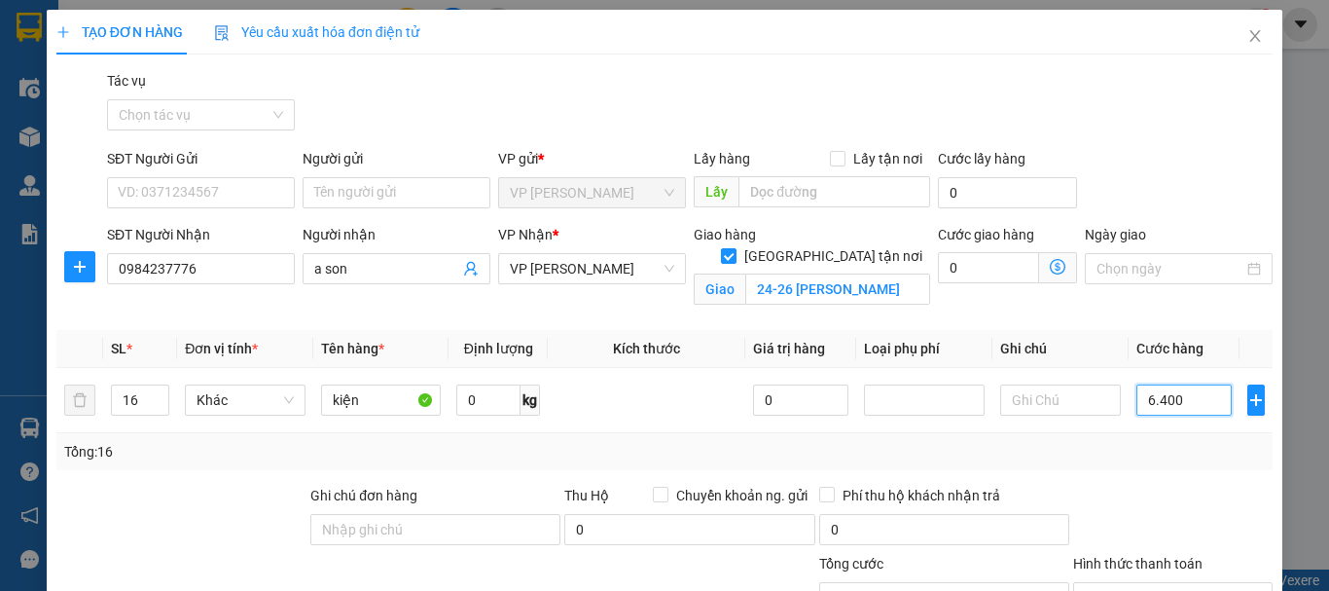
type input "64.000"
type input "640.000"
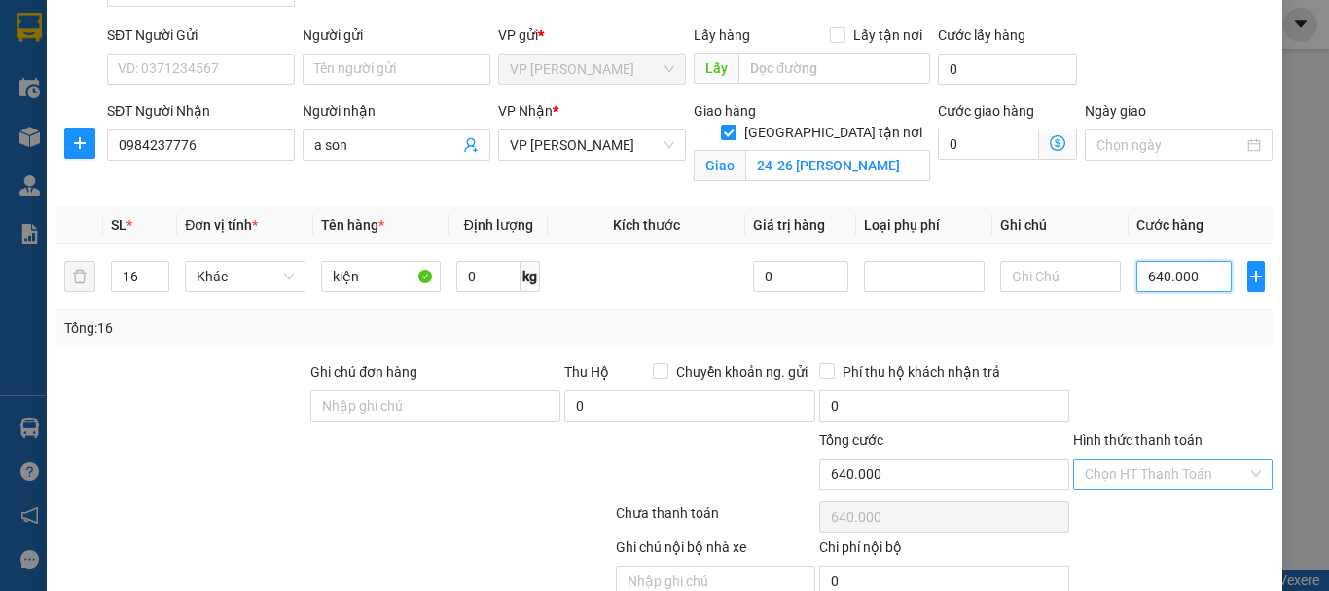
scroll to position [195, 0]
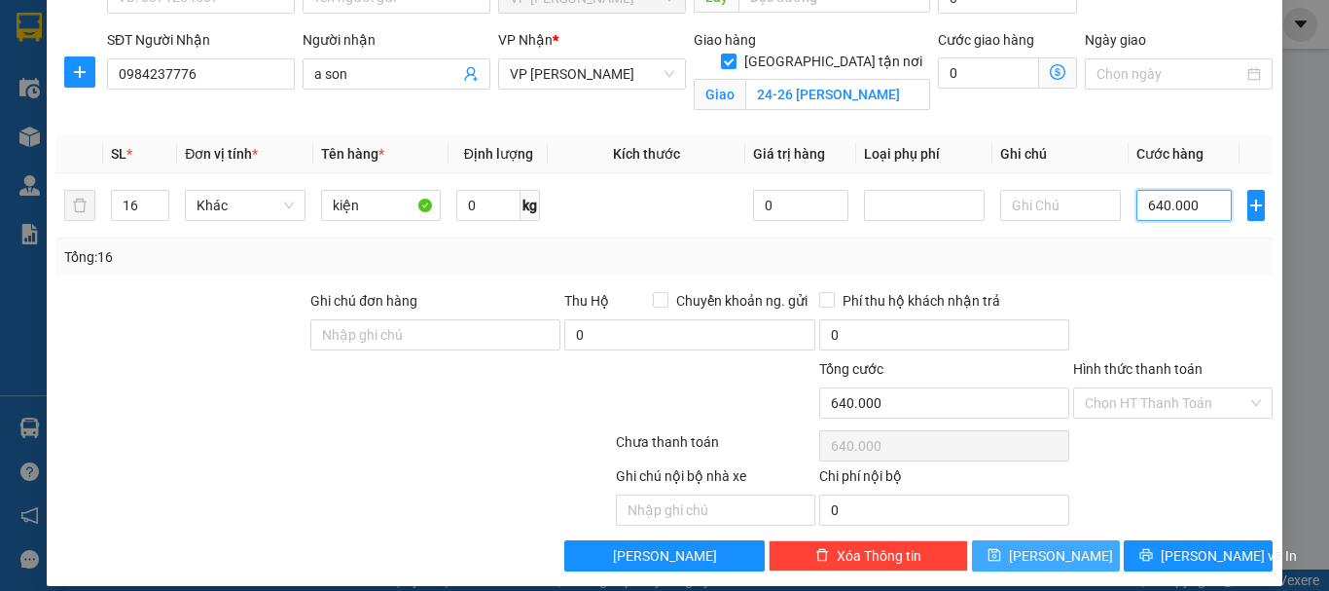
type input "640.000"
click at [1068, 556] on button "Lưu" at bounding box center [1046, 555] width 149 height 31
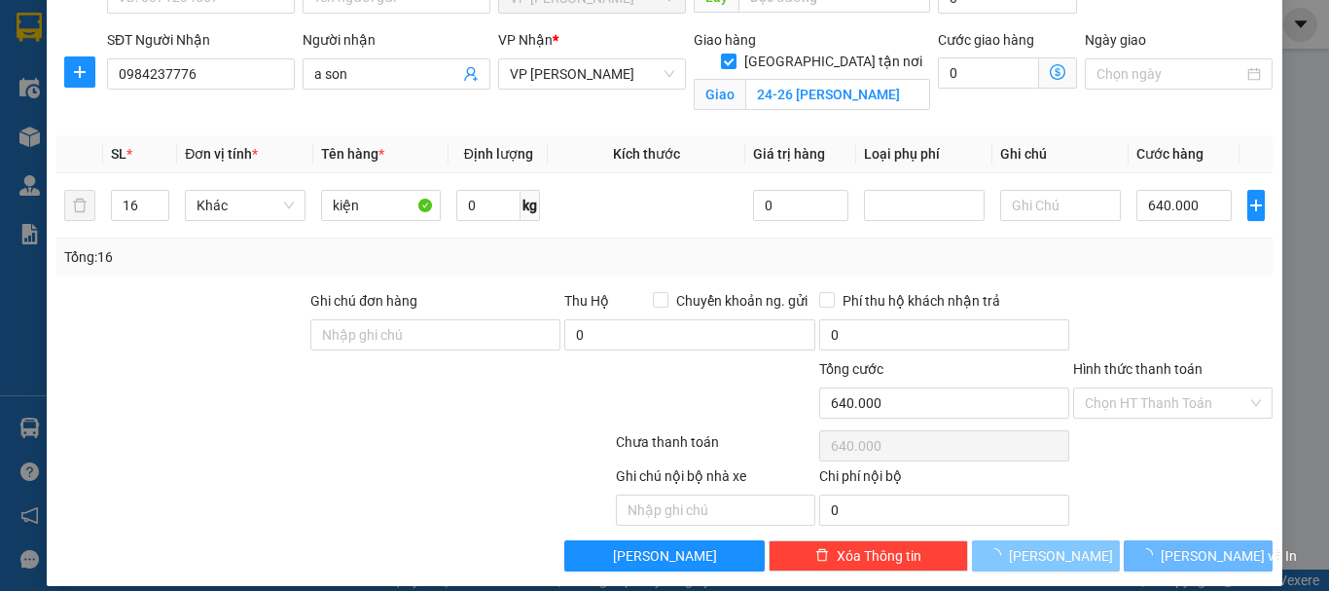
checkbox input "false"
type input "1"
type input "0"
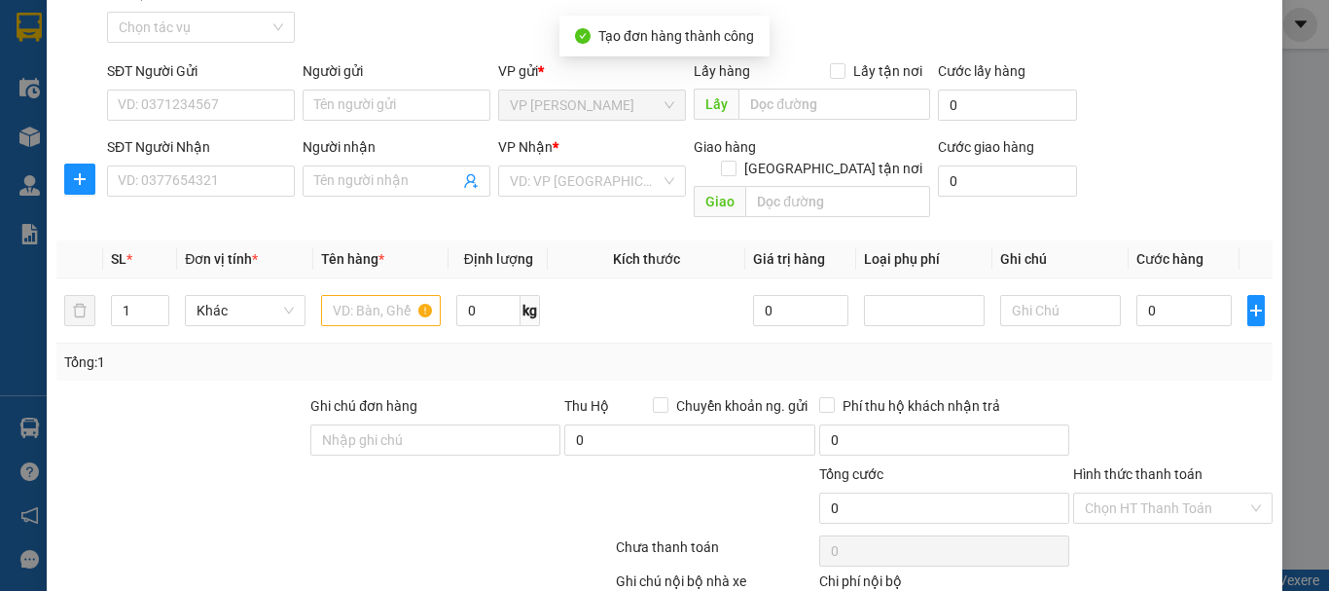
scroll to position [0, 0]
